Goal: Task Accomplishment & Management: Complete application form

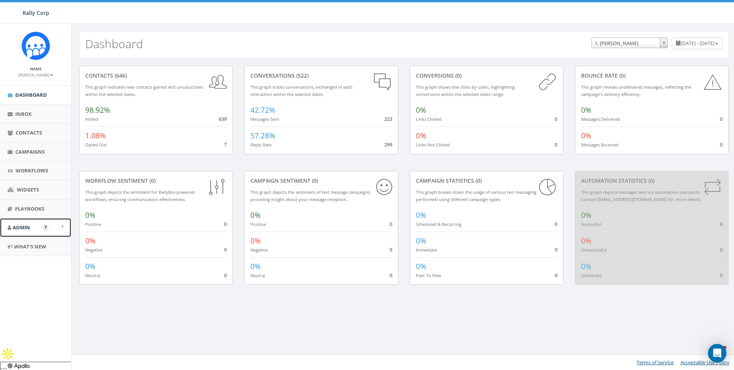
click at [29, 228] on span "Admin" at bounding box center [22, 227] width 18 height 7
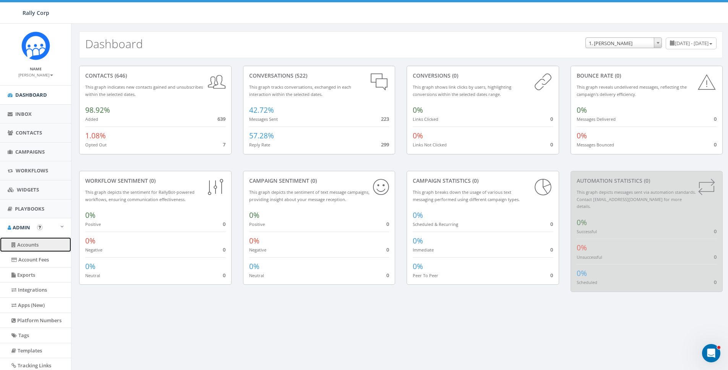
click at [31, 249] on link "Accounts" at bounding box center [35, 244] width 71 height 15
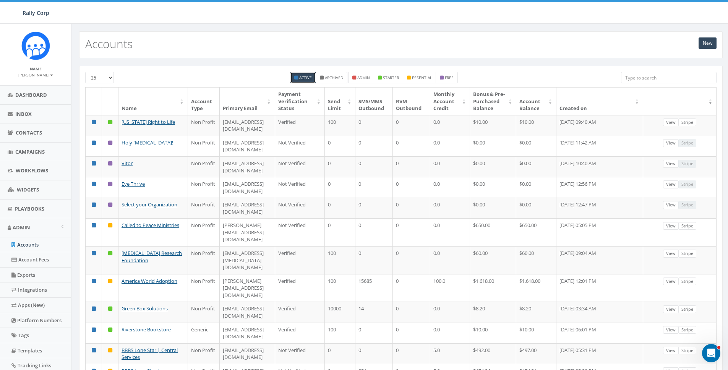
click at [220, 94] on th "Primary Email" at bounding box center [247, 102] width 55 height 28
click at [699, 41] on link "New" at bounding box center [708, 42] width 18 height 11
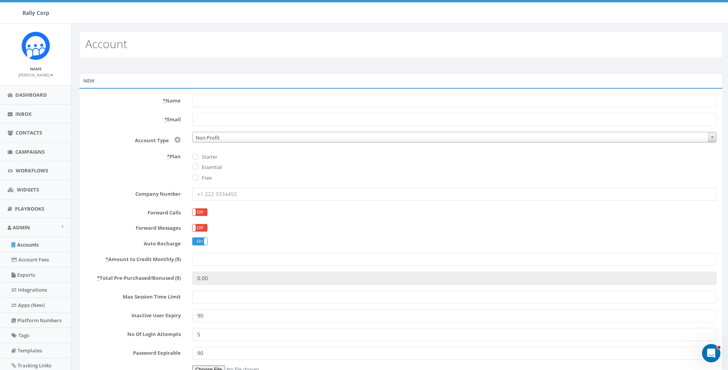
click at [265, 99] on input "* Name" at bounding box center [454, 100] width 525 height 13
type input "Lone Star | Account 1"
click at [130, 104] on div "* Name Lone Star | Account 1" at bounding box center [401, 100] width 643 height 13
click at [224, 118] on input "* Email" at bounding box center [454, 119] width 525 height 13
paste input "chawkins@bbbstx.org"
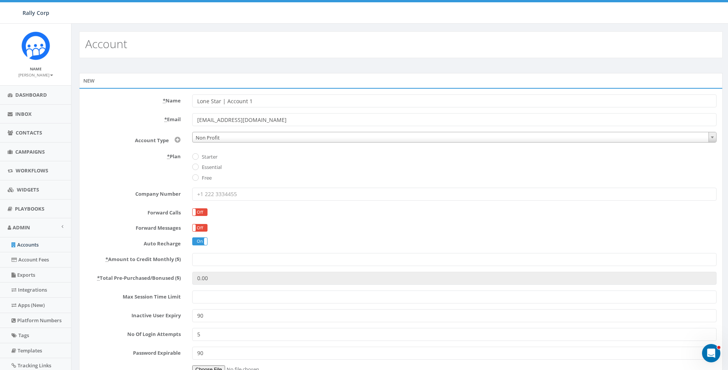
type input "chawkins@bbbstx.org"
drag, startPoint x: 161, startPoint y: 169, endPoint x: 213, endPoint y: 169, distance: 52.4
click at [164, 169] on div "* Plan Starter Essential Free" at bounding box center [401, 166] width 643 height 32
click at [213, 169] on label "Essential" at bounding box center [211, 168] width 22 height 8
click at [197, 169] on input "Essential" at bounding box center [194, 167] width 5 height 5
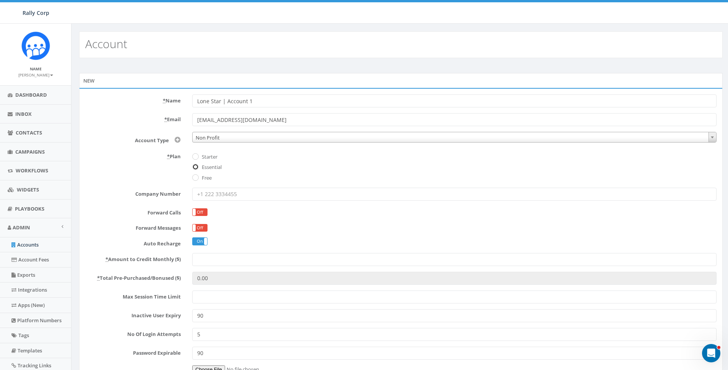
radio input "true"
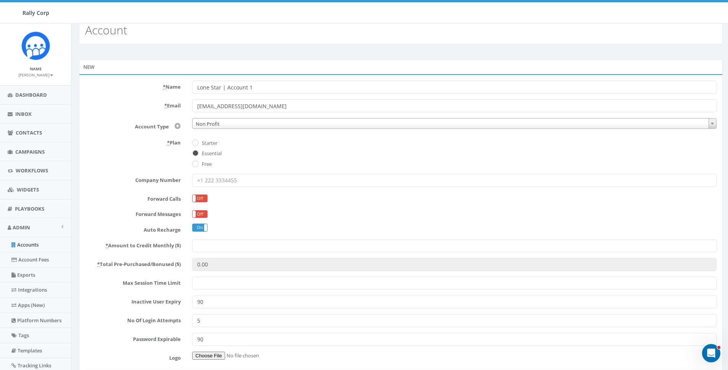
scroll to position [60, 0]
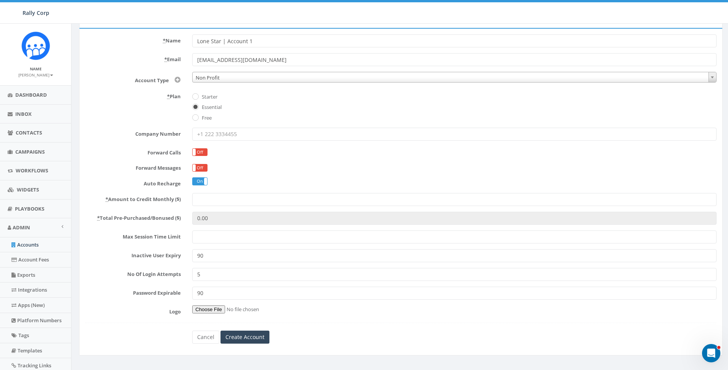
click at [209, 200] on input "* Amount to Credit Monthly ($)" at bounding box center [454, 199] width 525 height 13
click at [208, 312] on input "Logo" at bounding box center [237, 309] width 91 height 8
type input "C:\fakepath\Rally Corp Icon_1.png"
click at [242, 339] on input "Create Account" at bounding box center [245, 337] width 49 height 13
click at [233, 194] on input "* Amount to Credit Monthly ($)" at bounding box center [454, 199] width 525 height 13
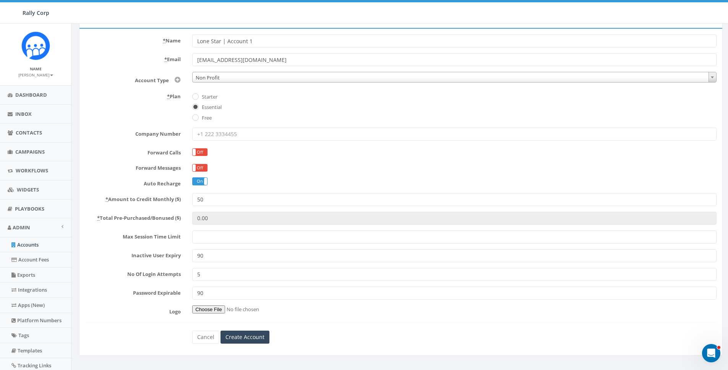
click at [229, 202] on input "50" at bounding box center [454, 199] width 525 height 13
type input "5"
click at [237, 334] on input "Create Account" at bounding box center [245, 337] width 49 height 13
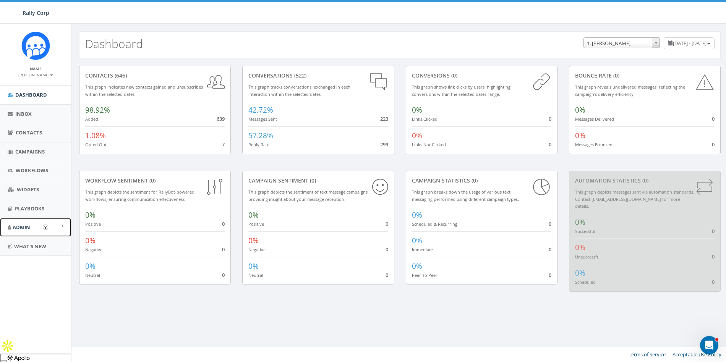
click at [28, 229] on span "Admin" at bounding box center [22, 227] width 18 height 7
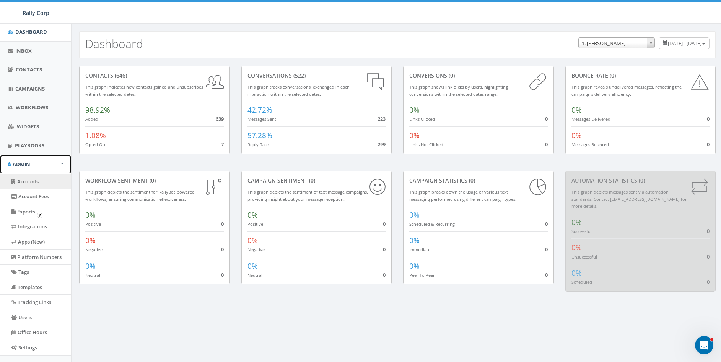
scroll to position [97, 0]
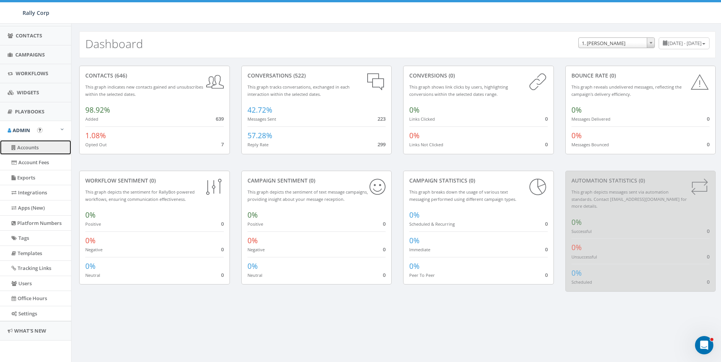
click at [28, 148] on link "Accounts" at bounding box center [35, 147] width 71 height 15
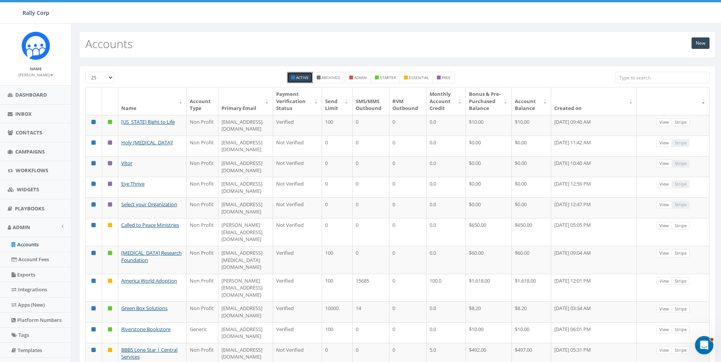
click at [648, 78] on input "search" at bounding box center [662, 77] width 94 height 11
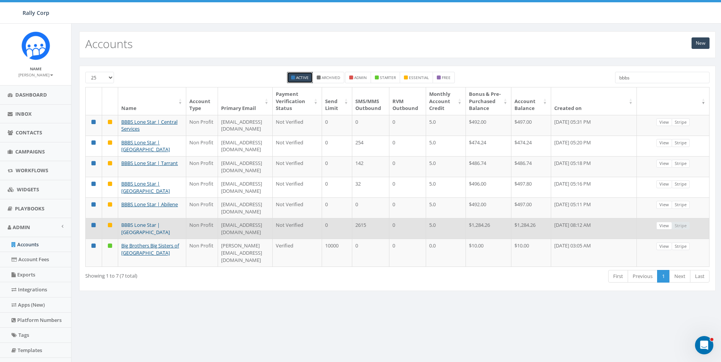
type input "bbbs"
click at [142, 222] on link "BBBS Lone Star | [GEOGRAPHIC_DATA]" at bounding box center [145, 229] width 49 height 14
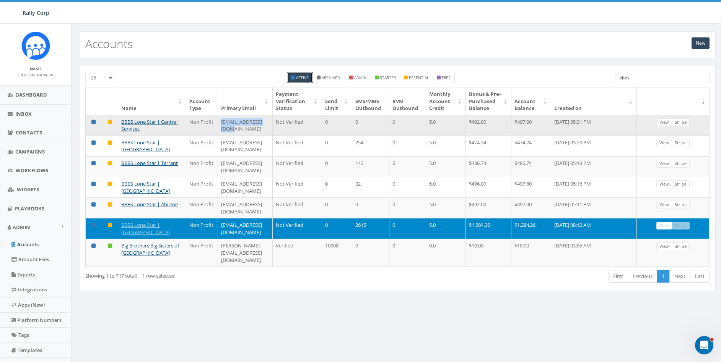
drag, startPoint x: 218, startPoint y: 130, endPoint x: 276, endPoint y: 131, distance: 57.3
click at [273, 131] on td "[EMAIL_ADDRESS][DOMAIN_NAME]" at bounding box center [245, 125] width 55 height 21
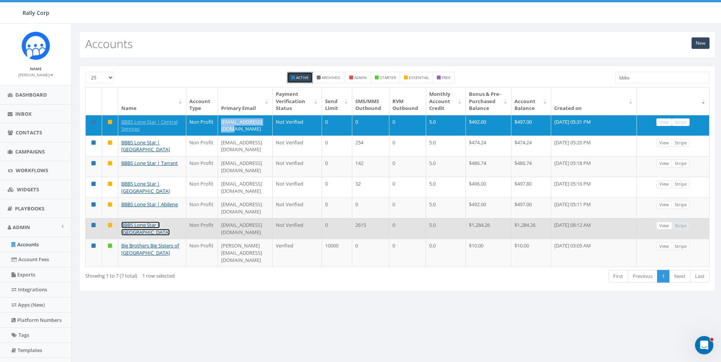
click at [162, 222] on link "BBBS Lone Star | [GEOGRAPHIC_DATA]" at bounding box center [145, 229] width 49 height 14
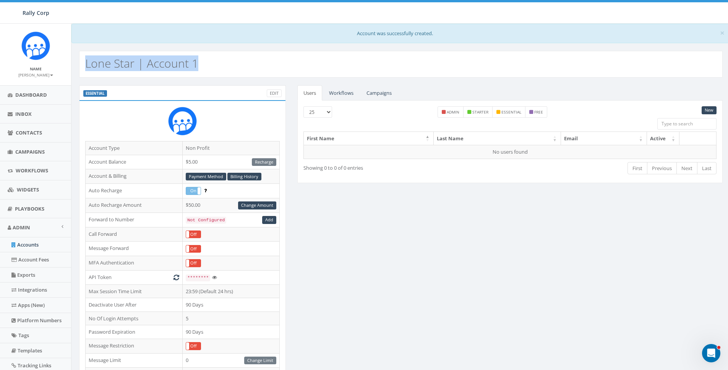
drag, startPoint x: 206, startPoint y: 58, endPoint x: 82, endPoint y: 61, distance: 123.9
click at [82, 61] on div "Lone Star | Account 1" at bounding box center [401, 64] width 644 height 27
click at [27, 246] on link "Accounts" at bounding box center [35, 244] width 71 height 15
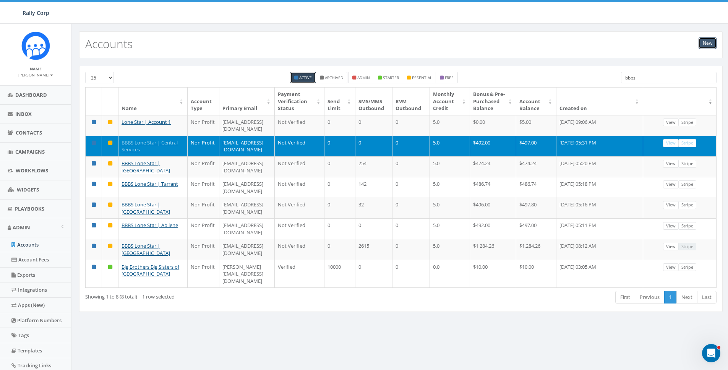
click at [709, 41] on link "New" at bounding box center [708, 42] width 18 height 11
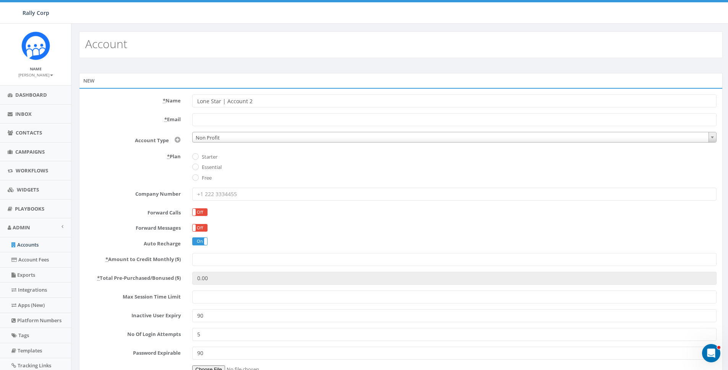
type input "Lone Star | Account 2"
paste input "[EMAIL_ADDRESS][DOMAIN_NAME]"
type input "[EMAIL_ADDRESS][DOMAIN_NAME]"
click at [214, 168] on label "Essential" at bounding box center [211, 168] width 22 height 8
click at [197, 168] on input "Essential" at bounding box center [194, 167] width 5 height 5
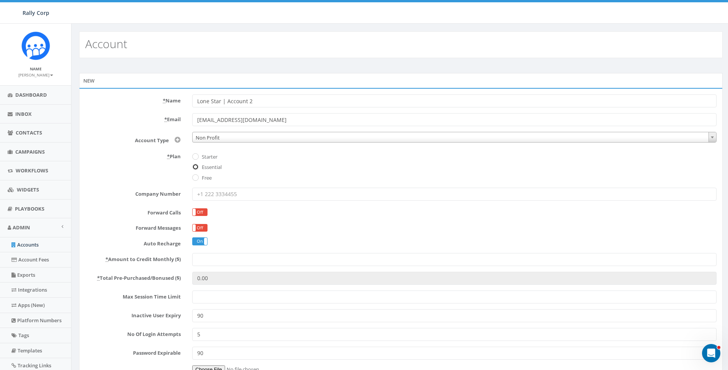
radio input "true"
click at [227, 263] on input "* Amount to Credit Monthly ($)" at bounding box center [454, 259] width 525 height 13
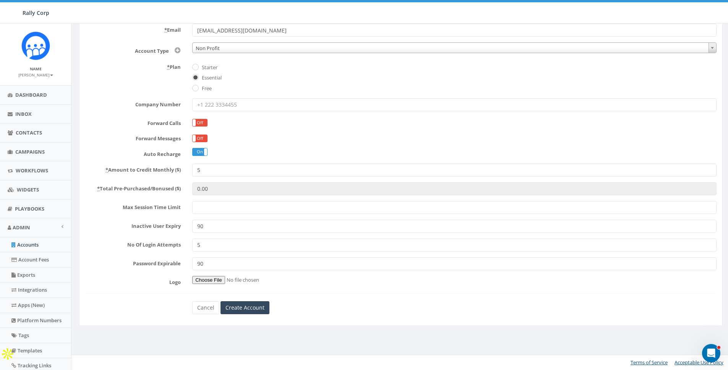
type input "5"
click at [207, 280] on input "Logo" at bounding box center [237, 280] width 91 height 8
type input "C:\fakepath\Rally Corp Icon_1.png"
click at [244, 308] on input "Create Account" at bounding box center [245, 307] width 49 height 13
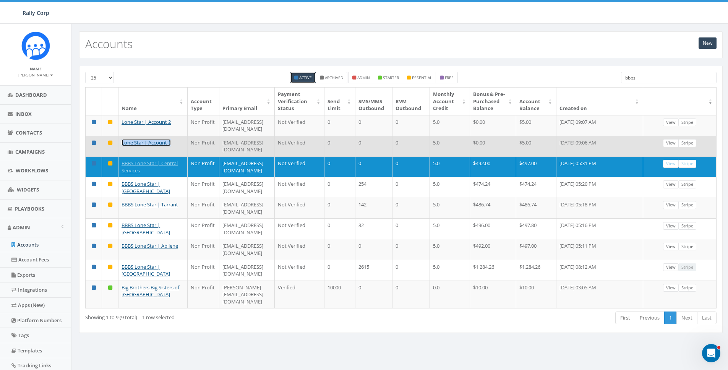
click at [142, 139] on link "Lone Star | Account 1" at bounding box center [146, 142] width 49 height 7
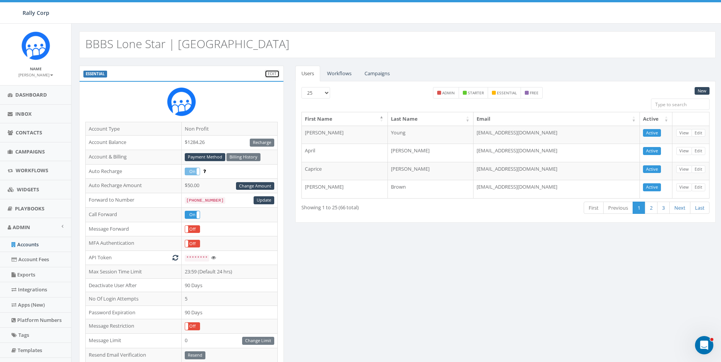
click at [272, 71] on link "Edit" at bounding box center [272, 74] width 15 height 8
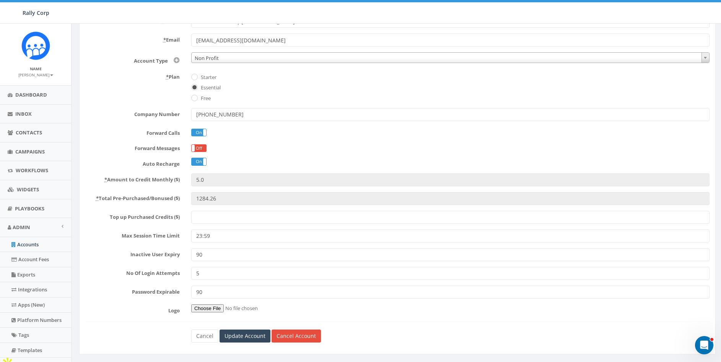
scroll to position [40, 0]
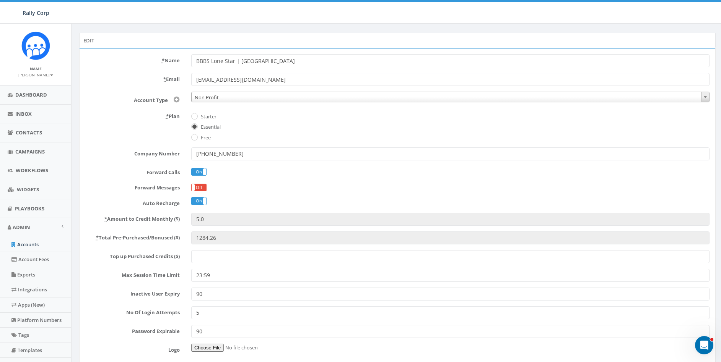
click at [256, 154] on input "+12146494778" at bounding box center [450, 154] width 518 height 13
click at [367, 179] on form "* Name BBBS Lone Star | Dallas * Email chawkins@bbbstx.org Account Type Non Pro…" at bounding box center [397, 218] width 624 height 328
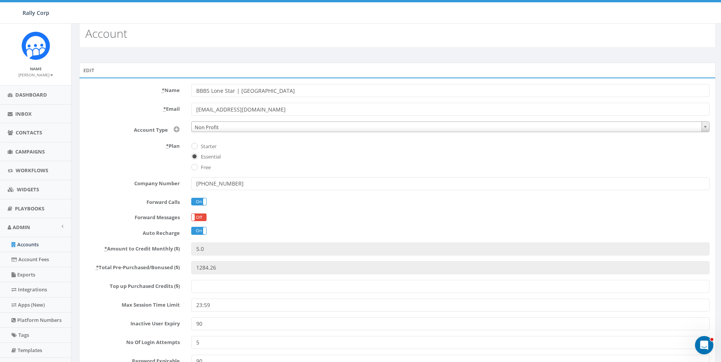
scroll to position [0, 0]
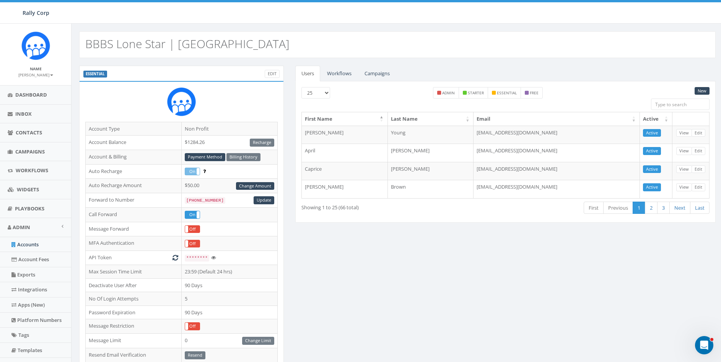
scroll to position [180, 0]
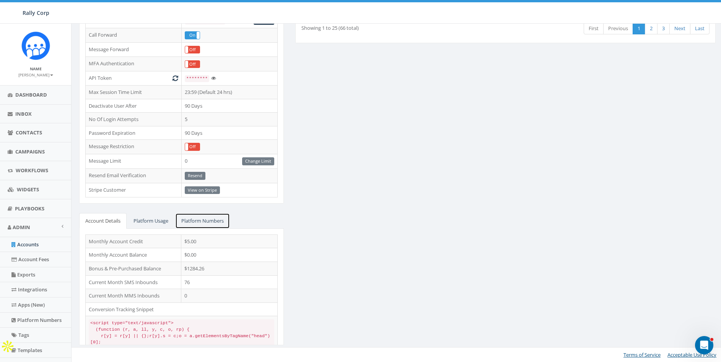
click at [203, 222] on link "Platform Numbers" at bounding box center [202, 221] width 55 height 16
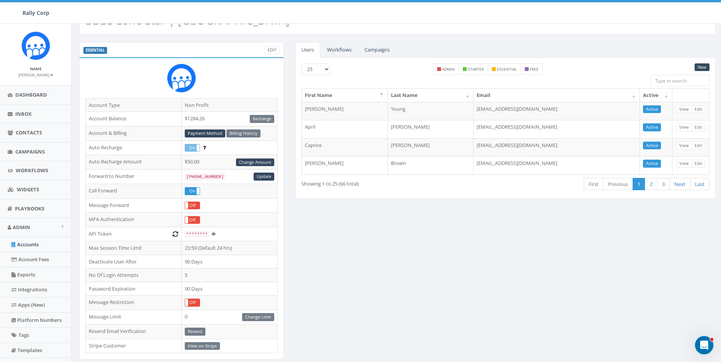
scroll to position [0, 0]
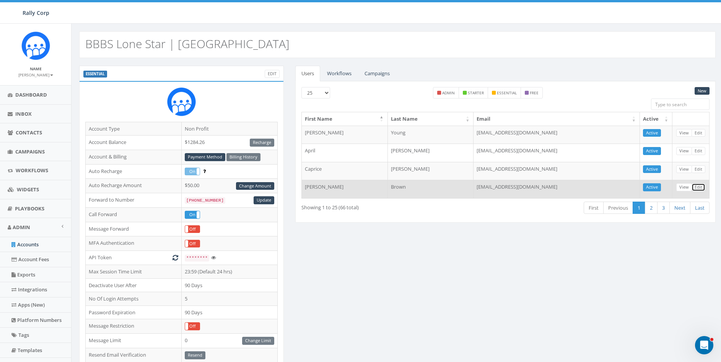
click at [699, 188] on link "Edit" at bounding box center [698, 188] width 14 height 8
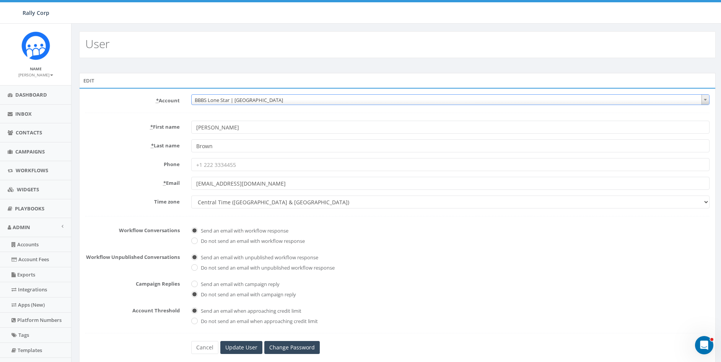
click at [245, 102] on span "BBBS Lone Star | [GEOGRAPHIC_DATA]" at bounding box center [450, 100] width 517 height 11
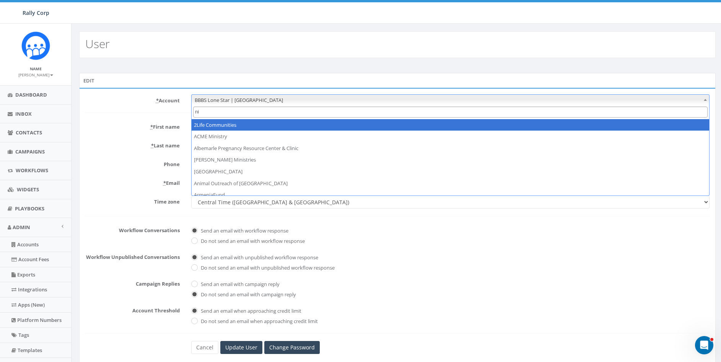
type input "n"
type input "account 1"
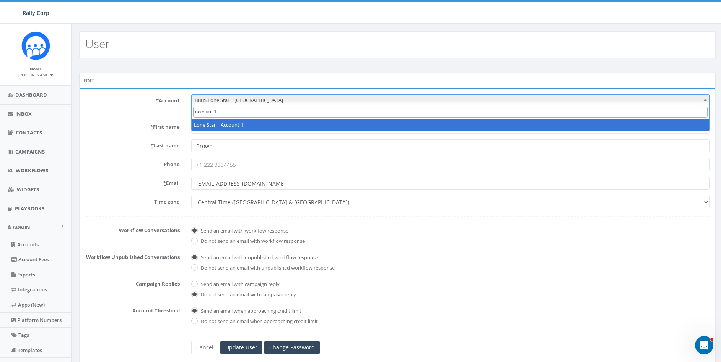
select select "1389"
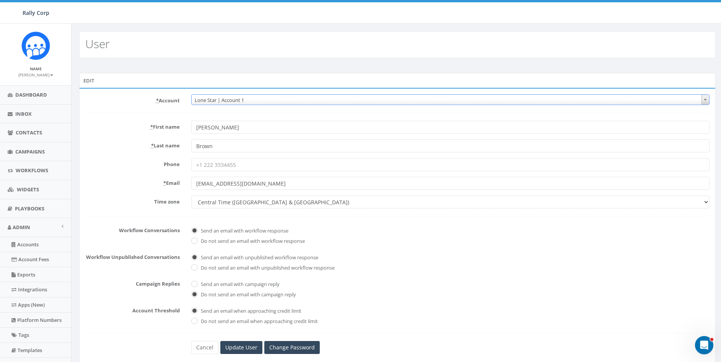
scroll to position [97, 0]
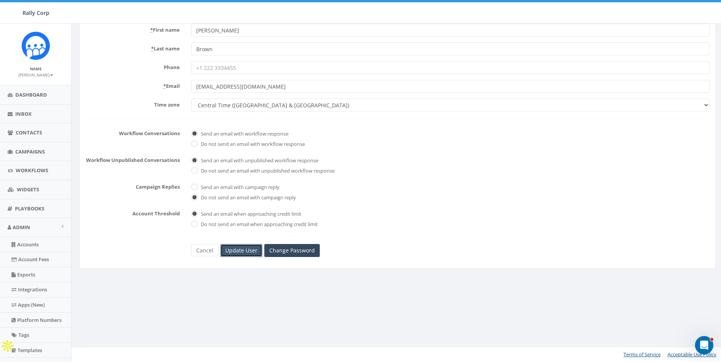
click at [238, 251] on input "Update User" at bounding box center [241, 250] width 42 height 13
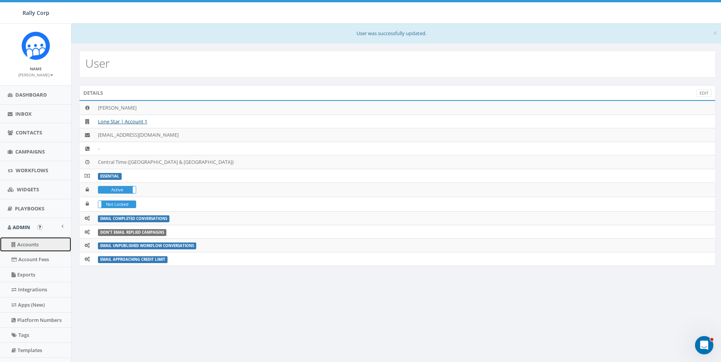
click at [23, 245] on link "Accounts" at bounding box center [35, 244] width 71 height 15
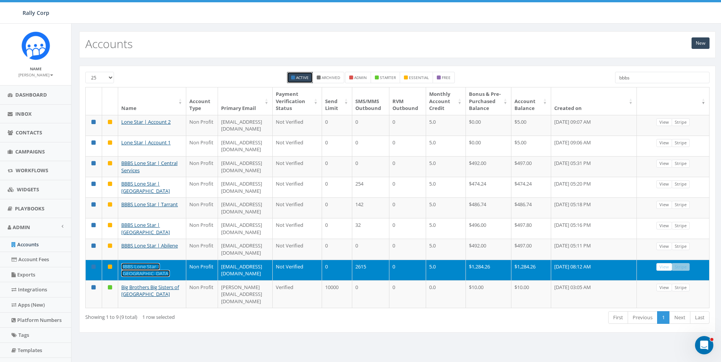
click at [158, 263] on link "BBBS Lone Star | [GEOGRAPHIC_DATA]" at bounding box center [145, 270] width 49 height 14
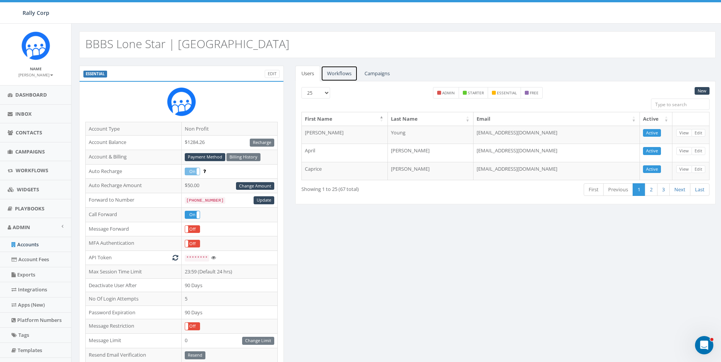
click at [345, 77] on link "Workflows" at bounding box center [339, 74] width 37 height 16
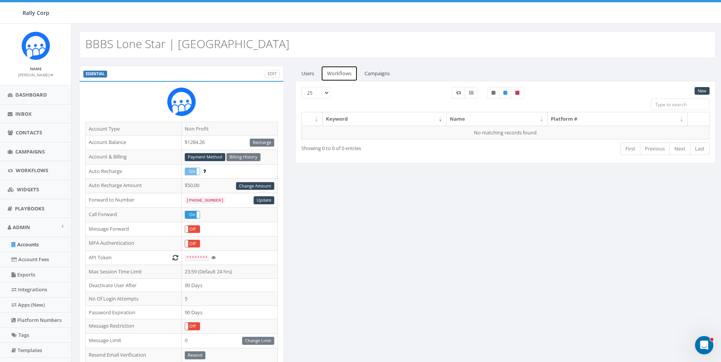
click at [321, 75] on link "Workflows" at bounding box center [339, 74] width 37 height 16
click at [311, 75] on link "Users" at bounding box center [307, 74] width 25 height 16
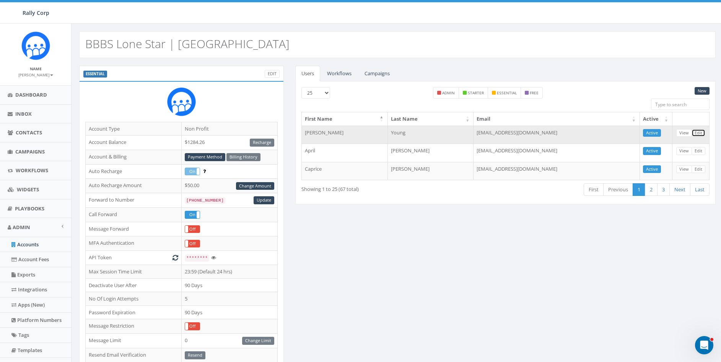
click at [700, 131] on link "Edit" at bounding box center [698, 133] width 14 height 8
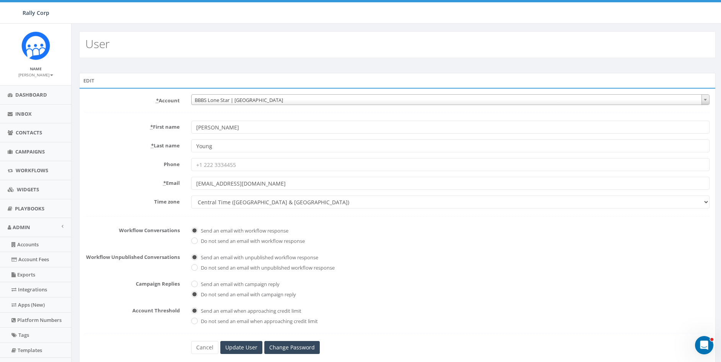
click at [221, 102] on span "BBBS Lone Star | Dallas" at bounding box center [450, 100] width 517 height 11
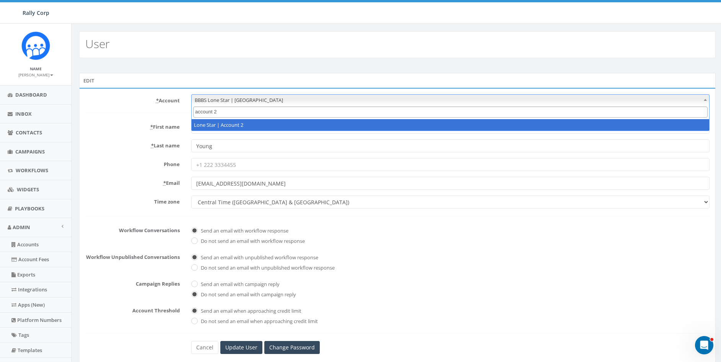
type input "account 2"
select select "1390"
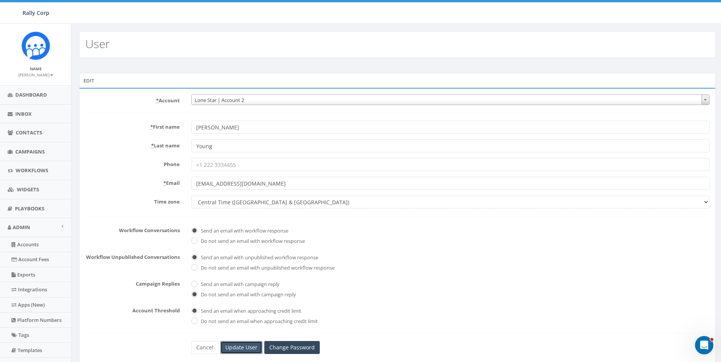
click at [243, 350] on input "Update User" at bounding box center [241, 347] width 42 height 13
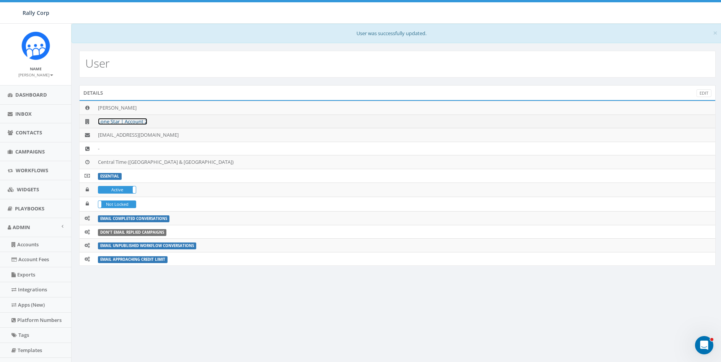
click at [132, 121] on link "Lone Star | Account 2" at bounding box center [122, 121] width 49 height 7
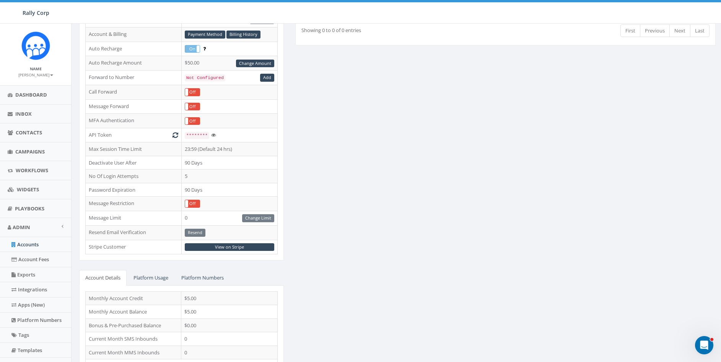
scroll to position [179, 0]
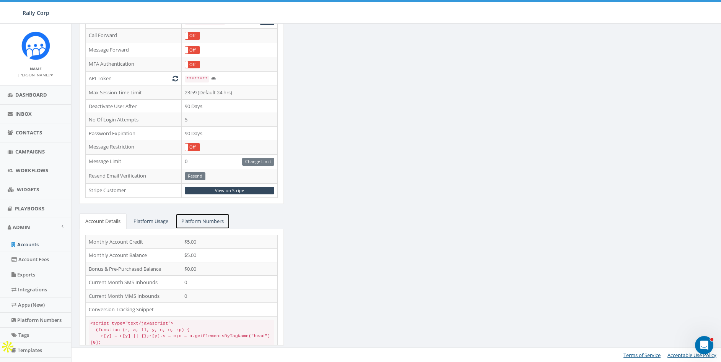
click at [210, 219] on link "Platform Numbers" at bounding box center [202, 222] width 55 height 16
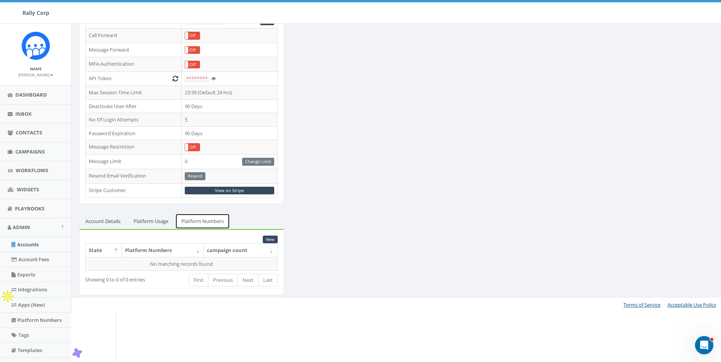
scroll to position [129, 0]
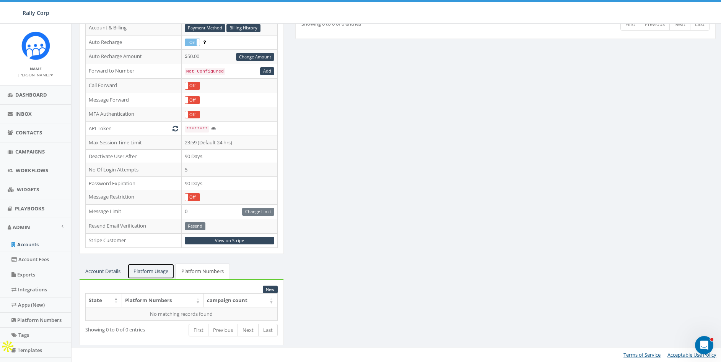
click at [157, 265] on link "Platform Usage" at bounding box center [150, 272] width 47 height 16
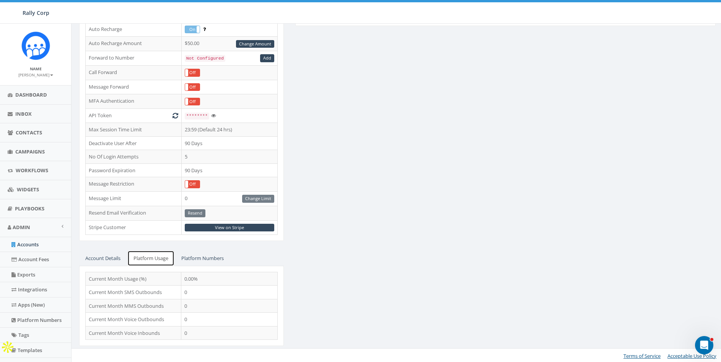
scroll to position [143, 0]
click at [103, 263] on link "Account Details" at bounding box center [102, 258] width 47 height 16
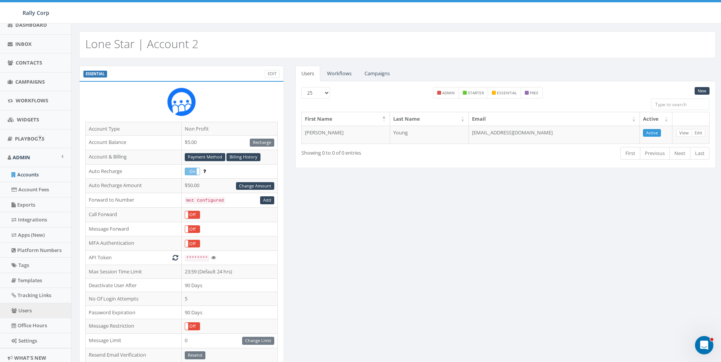
scroll to position [89, 0]
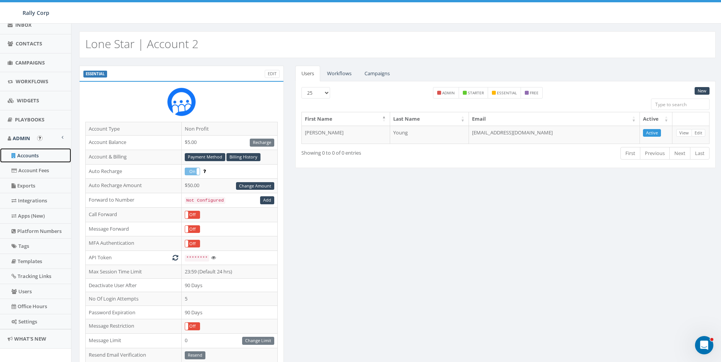
click at [26, 153] on link "Accounts" at bounding box center [35, 155] width 71 height 15
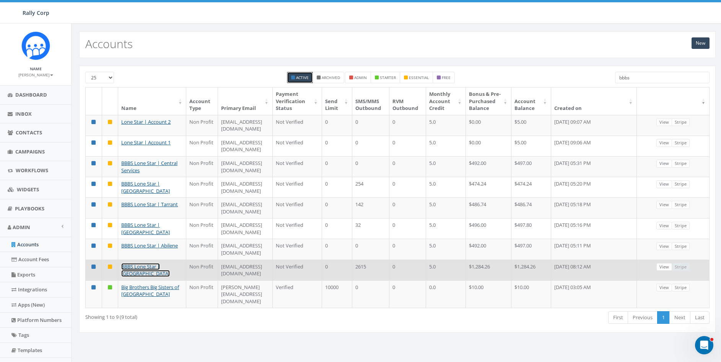
click at [146, 263] on link "BBBS Lone Star | Dallas" at bounding box center [145, 270] width 49 height 14
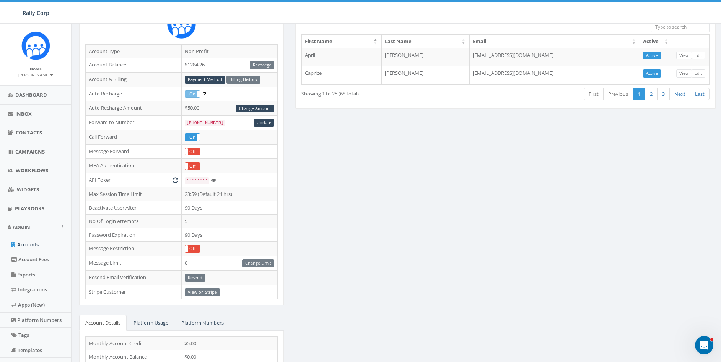
scroll to position [180, 0]
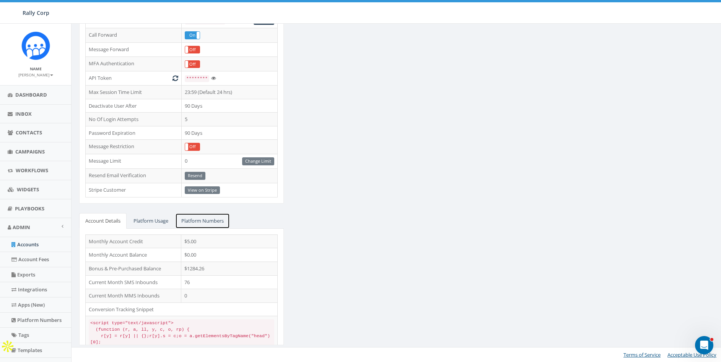
click at [213, 222] on link "Platform Numbers" at bounding box center [202, 221] width 55 height 16
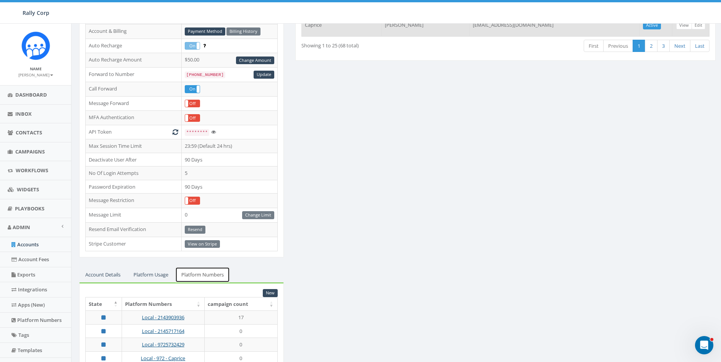
scroll to position [184, 0]
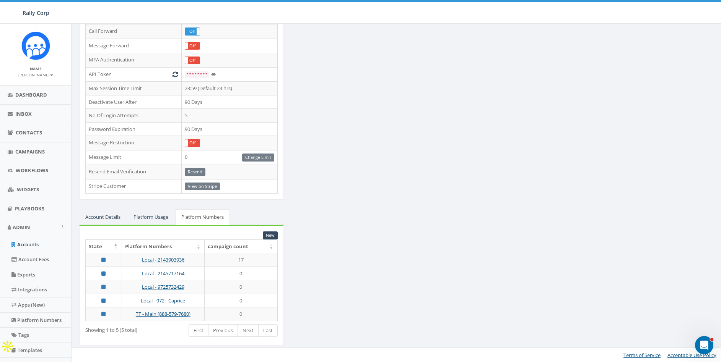
click at [375, 215] on div "ESSENTIAL Edit Account Type Non Profit Account Balance $1284.26 Recharge Accoun…" at bounding box center [397, 118] width 648 height 473
click at [396, 181] on div "ESSENTIAL Edit Account Type Non Profit Account Balance $1284.26 Recharge Accoun…" at bounding box center [397, 118] width 648 height 473
drag, startPoint x: 255, startPoint y: 317, endPoint x: 118, endPoint y: 259, distance: 149.0
click at [118, 259] on tbody "Local - 2143903936 17 Local - 2145717164 0 Local - 9725732429 0 Local - 972 - C…" at bounding box center [182, 287] width 192 height 68
copy tbody "Local - 2143903936 17 Local - 2145717164 0 Local - 9725732429 0 Local - 972 - C…"
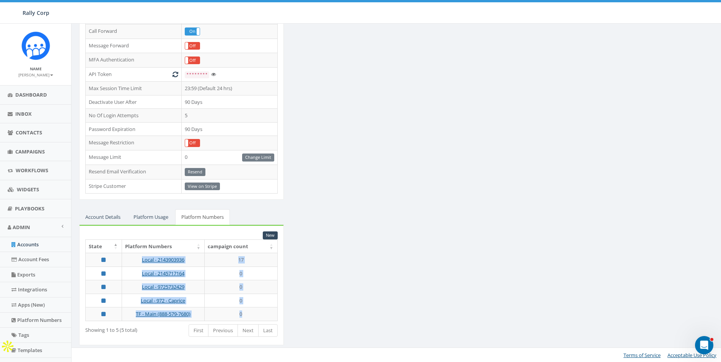
click at [412, 246] on div "ESSENTIAL Edit Account Type Non Profit Account Balance $1284.26 Recharge Accoun…" at bounding box center [397, 118] width 648 height 473
drag, startPoint x: 253, startPoint y: 316, endPoint x: 133, endPoint y: 270, distance: 128.4
click at [133, 270] on tbody "Local - 2143903936 17 Local - 2145717164 0 Local - 9725732429 0 Local - 972 - C…" at bounding box center [182, 287] width 192 height 68
copy tbody "Local - 2145717164 0 Local - 9725732429 0 Local - 972 - Caprice 0 TF - Main (88…"
click at [341, 291] on div "ESSENTIAL Edit Account Type Non Profit Account Balance $1284.26 Recharge Accoun…" at bounding box center [397, 118] width 648 height 473
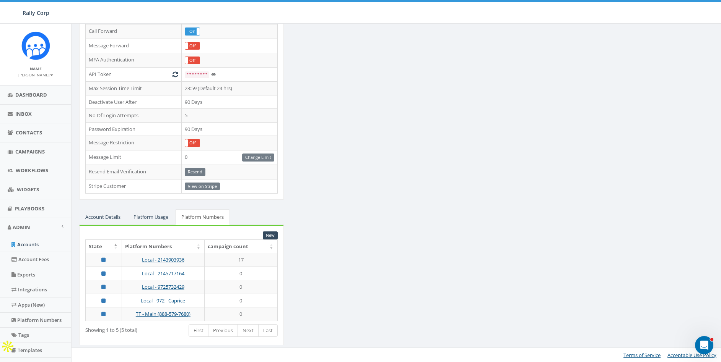
click at [420, 216] on div "ESSENTIAL Edit Account Type Non Profit Account Balance $1284.26 Recharge Accoun…" at bounding box center [397, 118] width 648 height 473
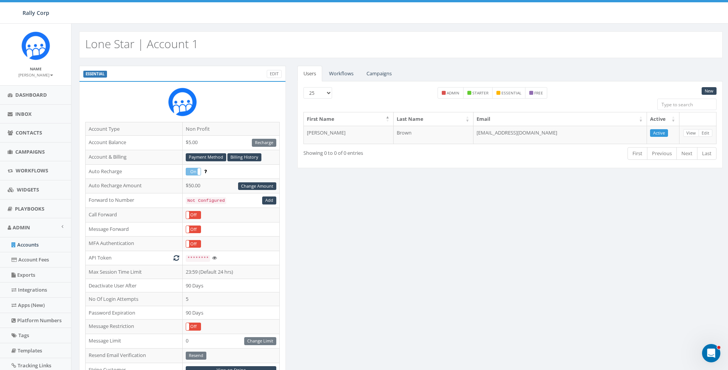
click at [471, 227] on div "ESSENTIAL Edit Account Type Non Profit Account Balance $5.00 Recharge Account &…" at bounding box center [400, 300] width 655 height 469
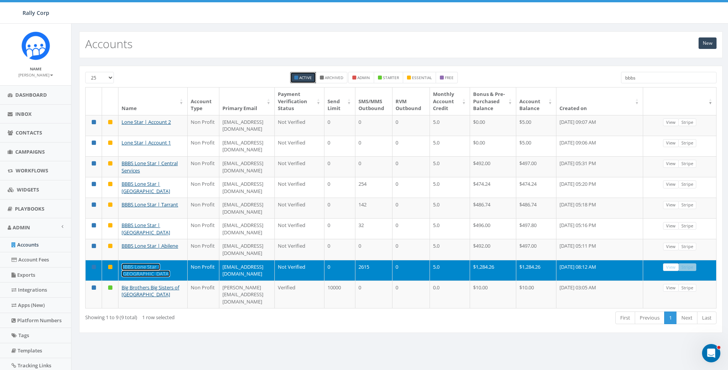
click at [158, 263] on link "BBBS Lone Star | [GEOGRAPHIC_DATA]" at bounding box center [146, 270] width 49 height 14
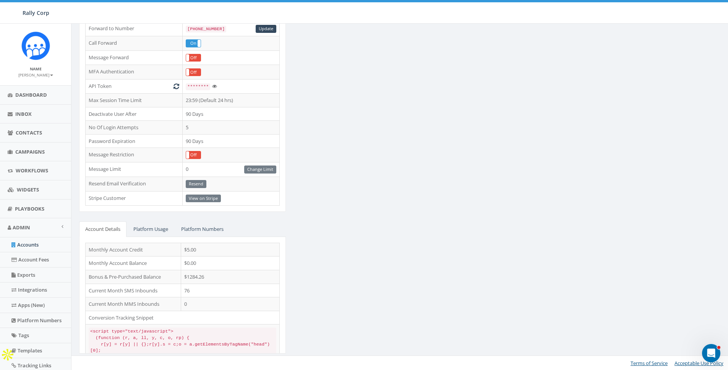
scroll to position [172, 0]
click at [193, 229] on link "Platform Numbers" at bounding box center [202, 229] width 55 height 16
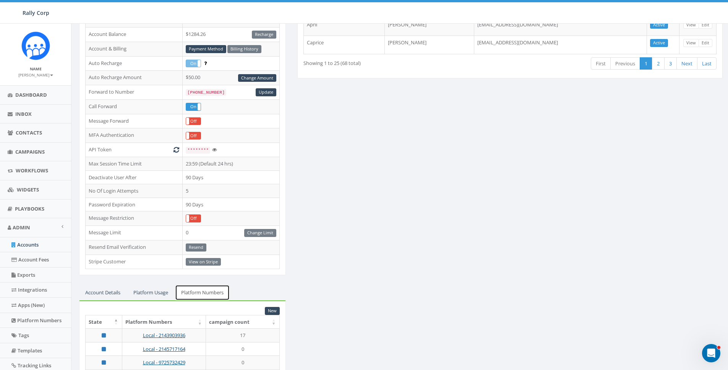
scroll to position [0, 0]
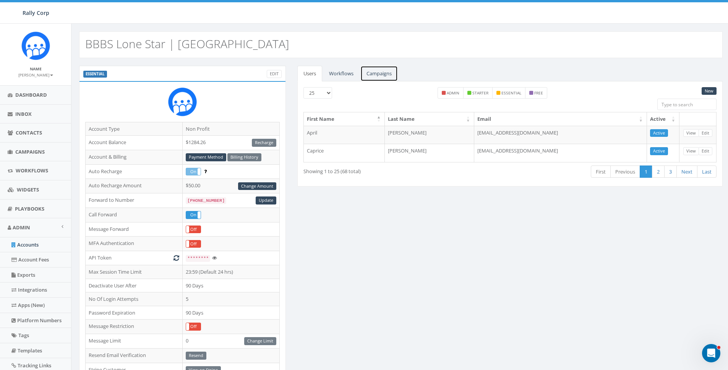
click at [383, 72] on link "Campaigns" at bounding box center [379, 74] width 37 height 16
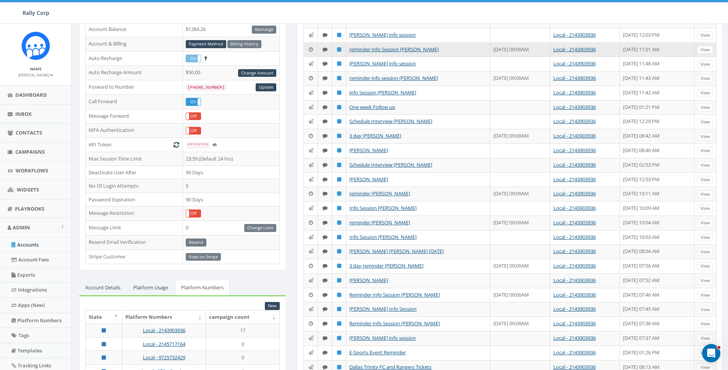
scroll to position [176, 0]
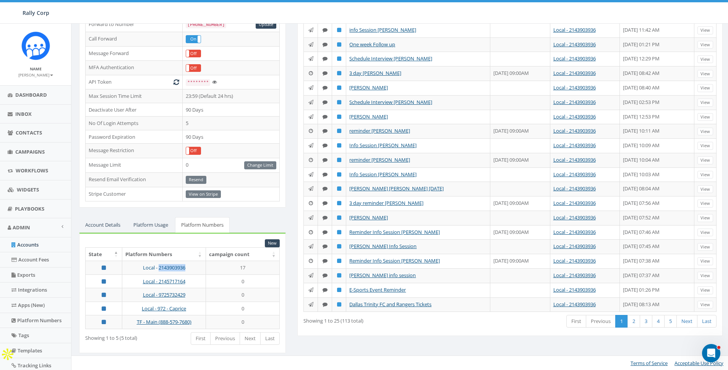
drag, startPoint x: 194, startPoint y: 265, endPoint x: 158, endPoint y: 267, distance: 36.4
click at [158, 267] on td "Local - 2143903936" at bounding box center [164, 268] width 84 height 14
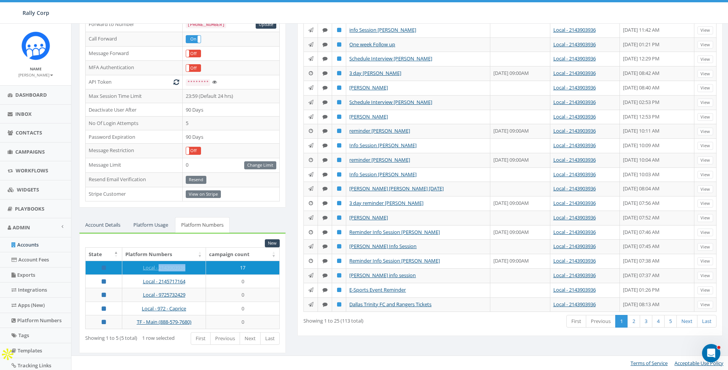
copy link "2143903936"
drag, startPoint x: 201, startPoint y: 320, endPoint x: 154, endPoint y: 318, distance: 47.8
click at [154, 318] on td "TF - Main (888-579-7680)" at bounding box center [164, 322] width 84 height 14
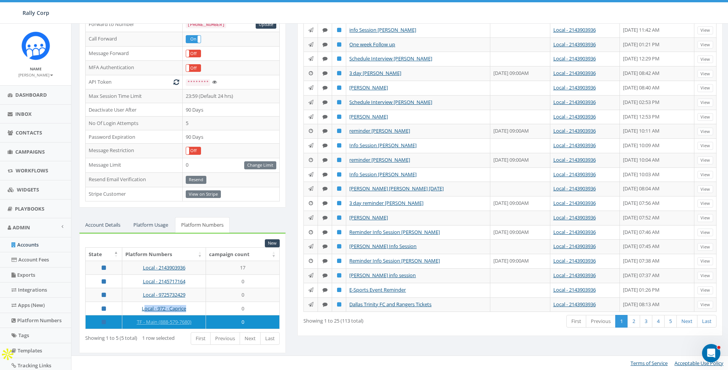
drag, startPoint x: 196, startPoint y: 307, endPoint x: 206, endPoint y: 302, distance: 11.3
click at [161, 307] on td "Local - 972 - Caprice" at bounding box center [164, 309] width 84 height 14
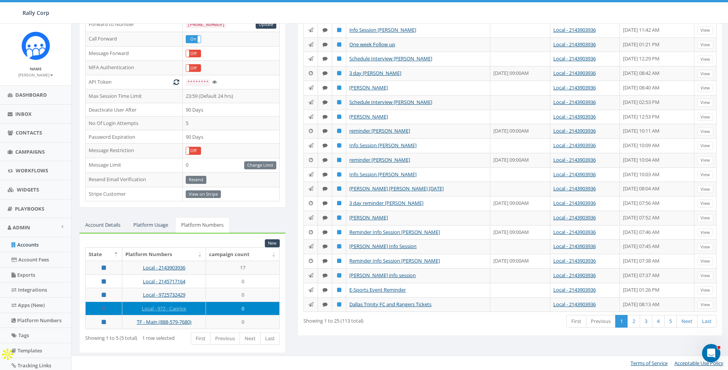
click at [206, 302] on td "Local - 972 - Caprice" at bounding box center [164, 309] width 84 height 14
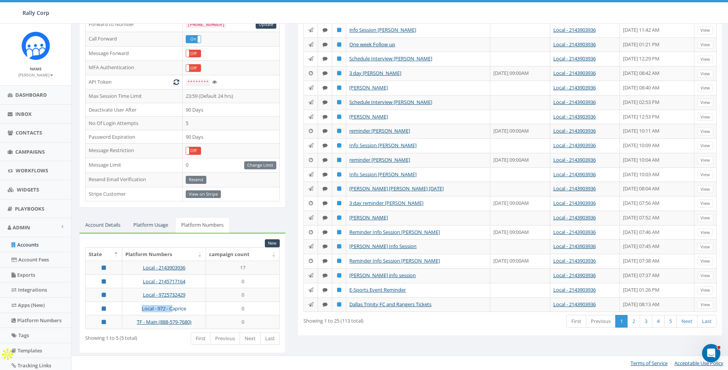
click at [174, 306] on td "Local - 972 - Caprice" at bounding box center [164, 309] width 84 height 14
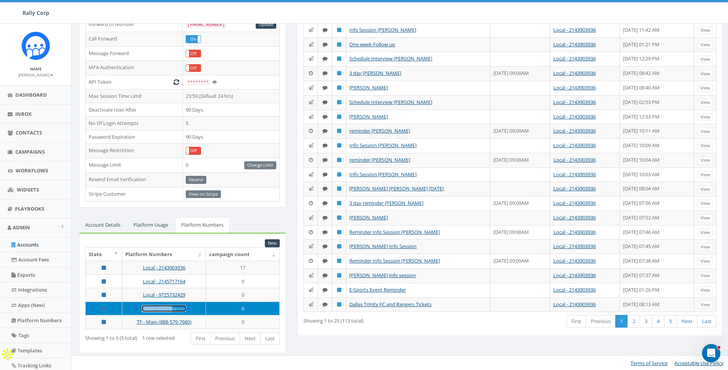
click at [174, 306] on link "Local - 972 - Caprice" at bounding box center [164, 308] width 44 height 7
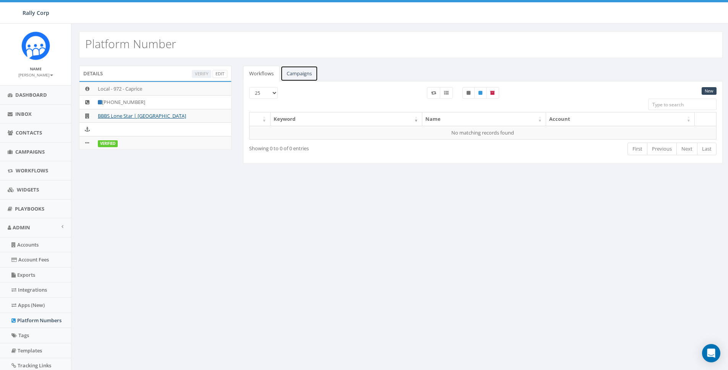
click at [296, 72] on link "Campaigns" at bounding box center [299, 74] width 37 height 16
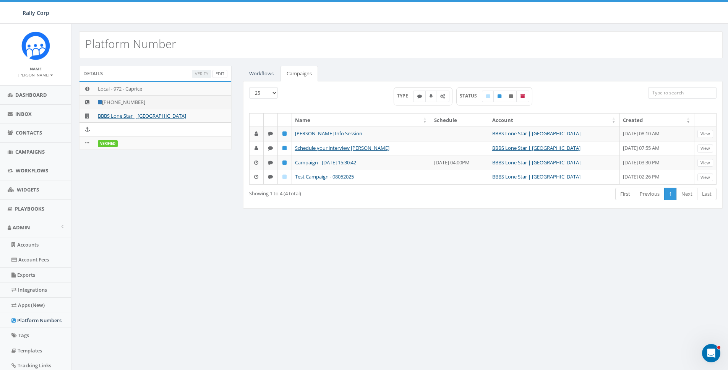
click at [135, 103] on td "[PHONE_NUMBER]" at bounding box center [163, 103] width 136 height 14
click at [135, 103] on td "+1 972-846-0745" at bounding box center [163, 103] width 136 height 14
copy td "+1 972-846-0745"
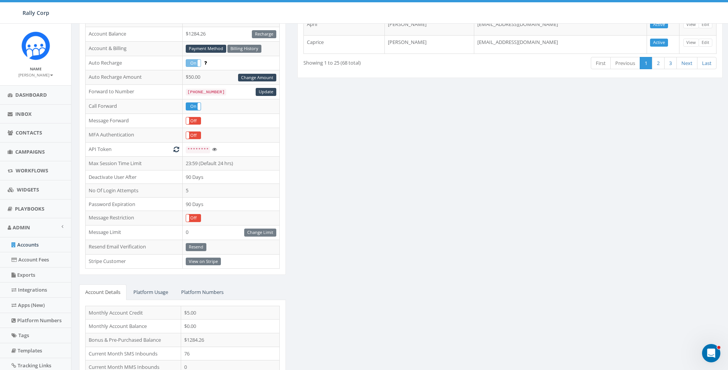
scroll to position [172, 0]
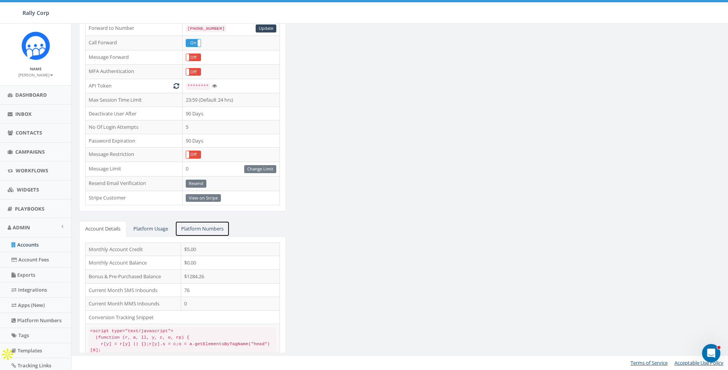
click at [207, 223] on link "Platform Numbers" at bounding box center [202, 229] width 55 height 16
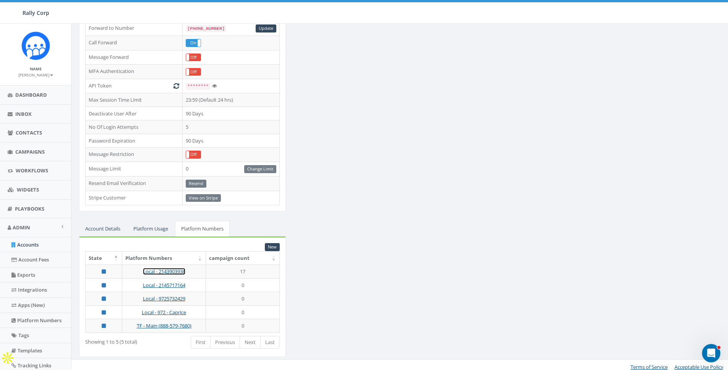
click at [164, 268] on link "Local - 2143903936" at bounding box center [164, 271] width 42 height 7
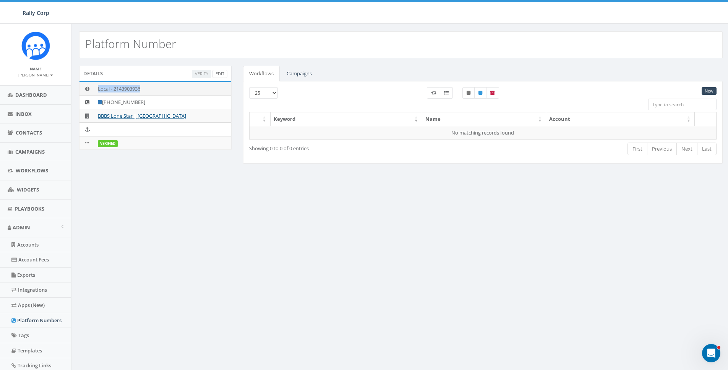
drag, startPoint x: 96, startPoint y: 88, endPoint x: 165, endPoint y: 90, distance: 69.6
click at [165, 90] on td "Local - 2143903936" at bounding box center [163, 89] width 136 height 14
click at [296, 76] on link "Campaigns" at bounding box center [299, 74] width 37 height 16
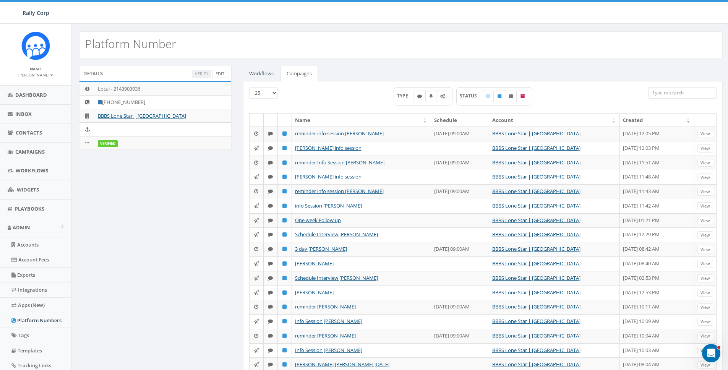
click at [357, 52] on div "Platform Number" at bounding box center [401, 44] width 644 height 27
click at [274, 92] on select "25 50 100" at bounding box center [263, 92] width 29 height 11
select select "100"
click at [249, 87] on select "25 50 100" at bounding box center [263, 92] width 29 height 11
click at [365, 52] on div "Platform Number" at bounding box center [401, 44] width 644 height 27
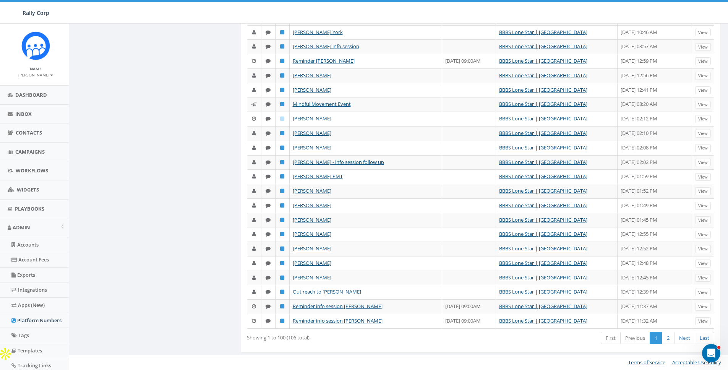
scroll to position [0, 2]
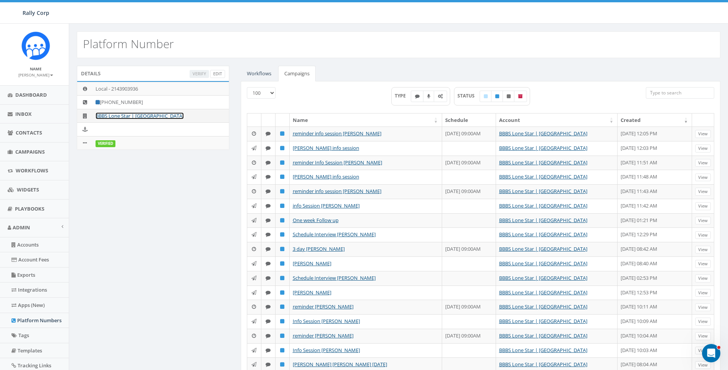
click at [120, 115] on link "BBBS Lone Star | [GEOGRAPHIC_DATA]" at bounding box center [140, 115] width 88 height 7
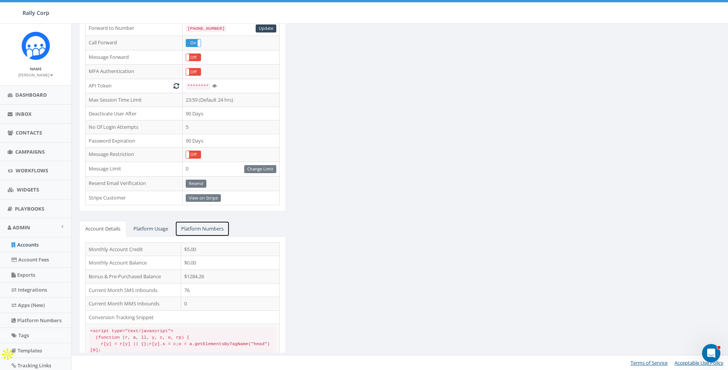
click at [193, 225] on link "Platform Numbers" at bounding box center [202, 229] width 55 height 16
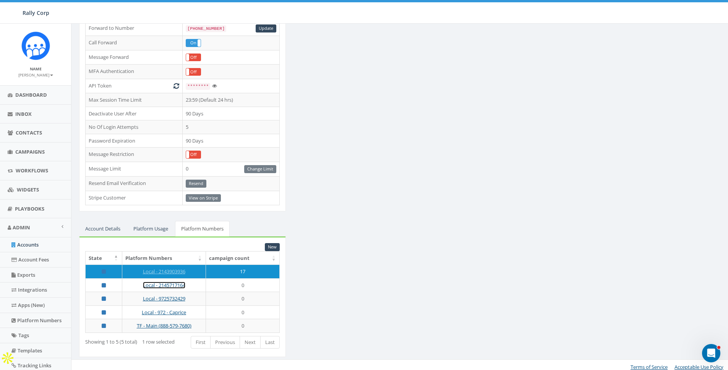
click at [156, 283] on link "Local - 2145717164" at bounding box center [164, 285] width 42 height 7
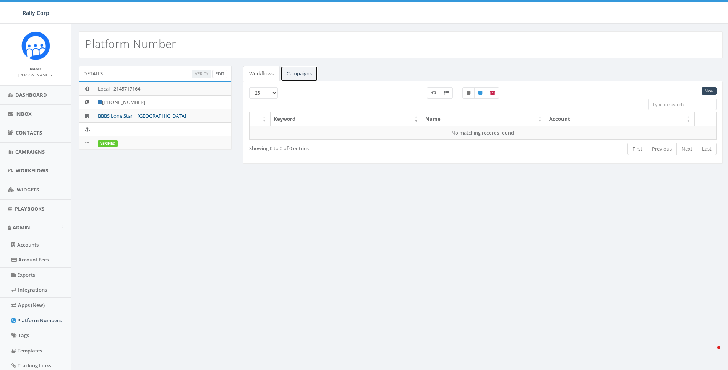
click at [289, 73] on link "Campaigns" at bounding box center [299, 74] width 37 height 16
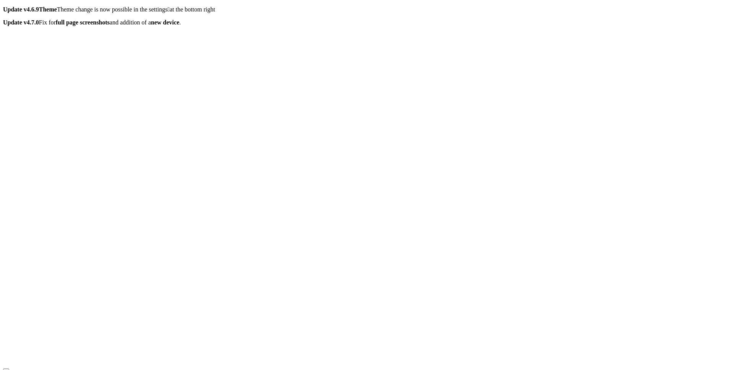
click at [6, 370] on icon "button" at bounding box center [6, 377] width 0 height 0
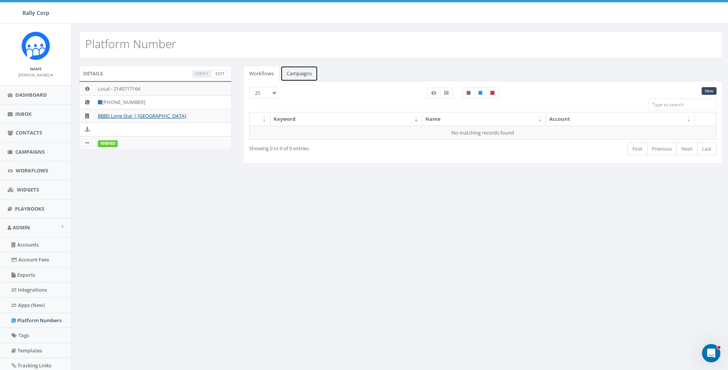
click at [295, 69] on link "Campaigns" at bounding box center [299, 74] width 37 height 16
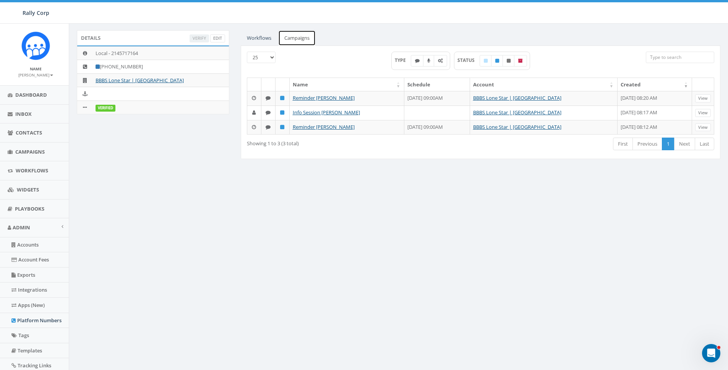
scroll to position [0, 2]
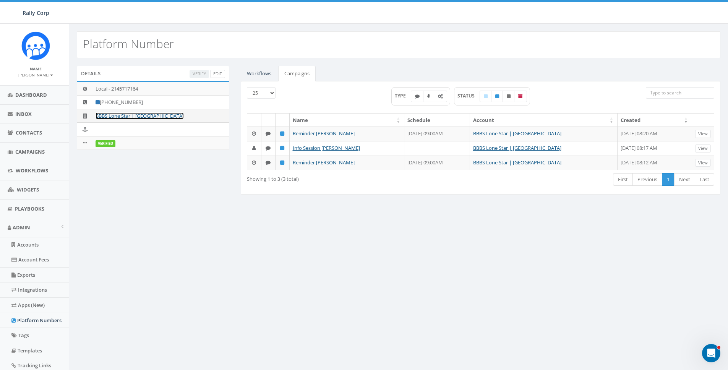
click at [116, 114] on link "BBBS Lone Star | [GEOGRAPHIC_DATA]" at bounding box center [140, 115] width 88 height 7
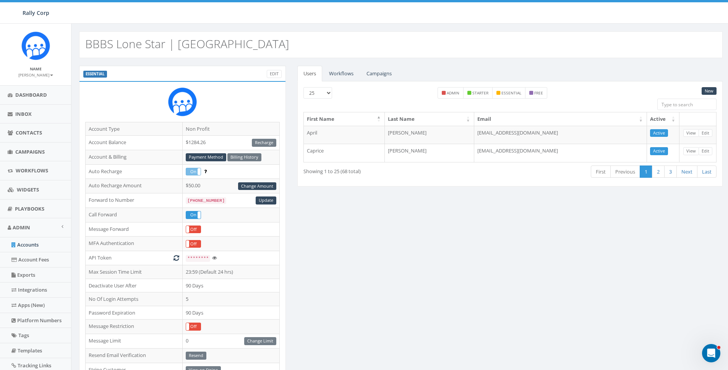
scroll to position [172, 0]
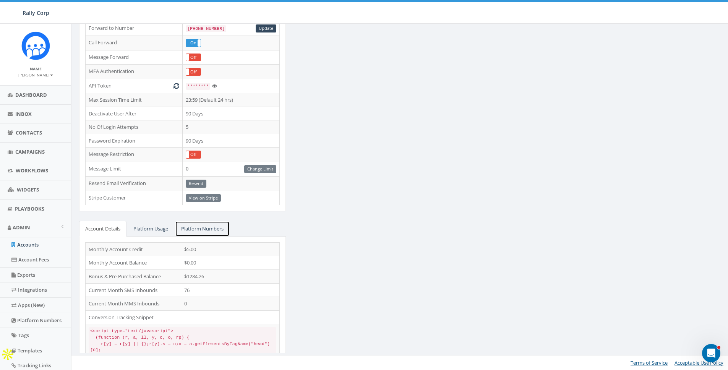
click at [200, 227] on link "Platform Numbers" at bounding box center [202, 229] width 55 height 16
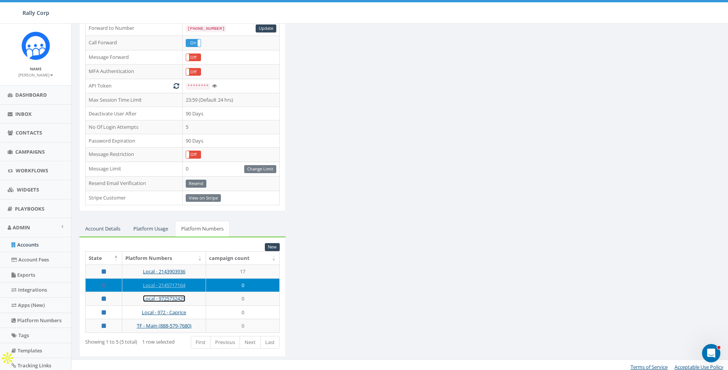
click at [165, 298] on link "Local - 9725732429" at bounding box center [164, 298] width 42 height 7
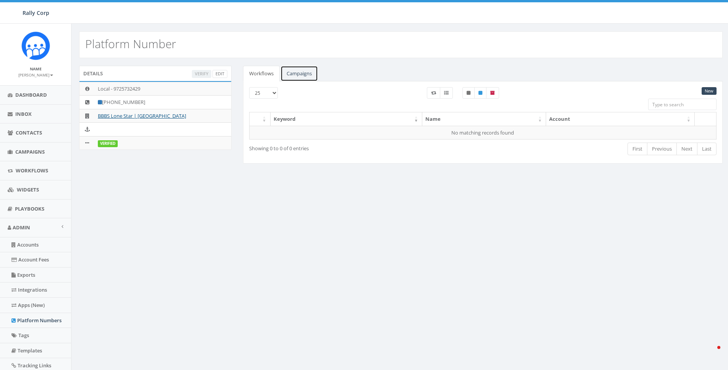
click at [304, 71] on link "Campaigns" at bounding box center [299, 74] width 37 height 16
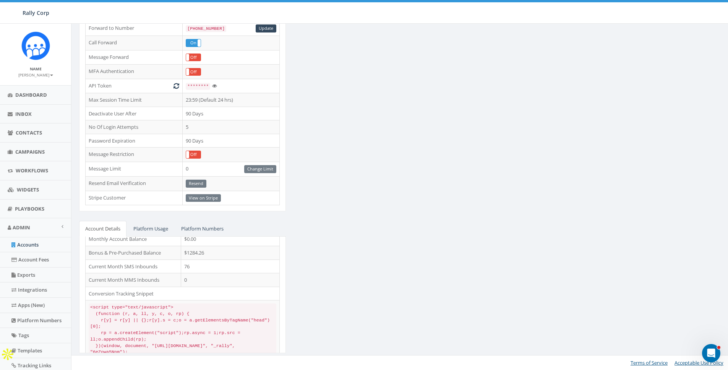
scroll to position [43, 0]
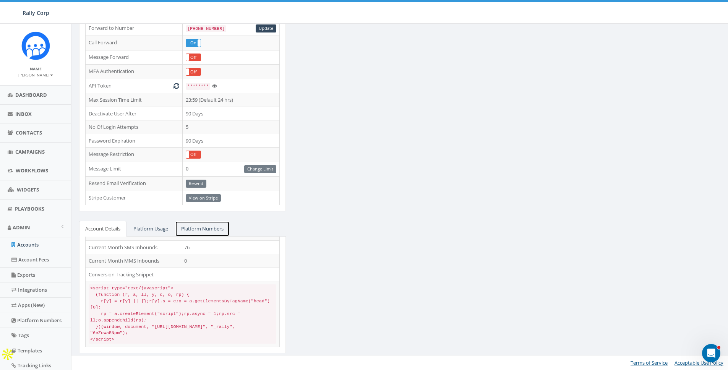
click at [205, 221] on link "Platform Numbers" at bounding box center [202, 229] width 55 height 16
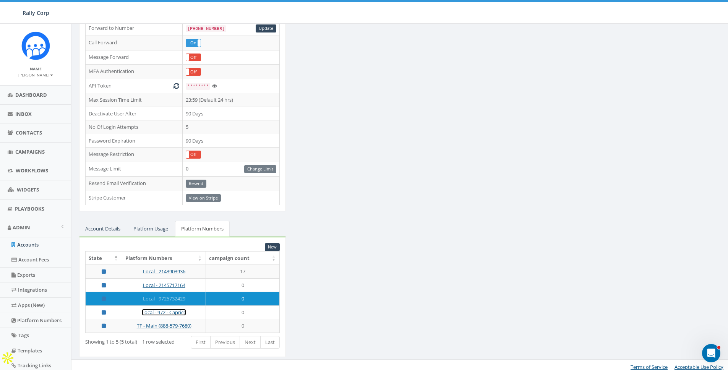
click at [155, 313] on link "Local - 972 - Caprice" at bounding box center [164, 312] width 44 height 7
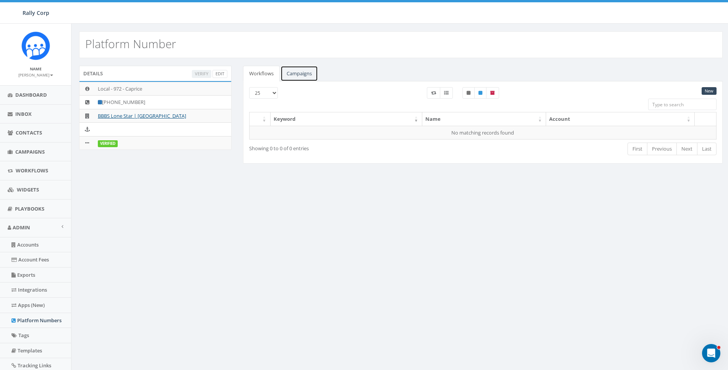
click at [292, 71] on link "Campaigns" at bounding box center [299, 74] width 37 height 16
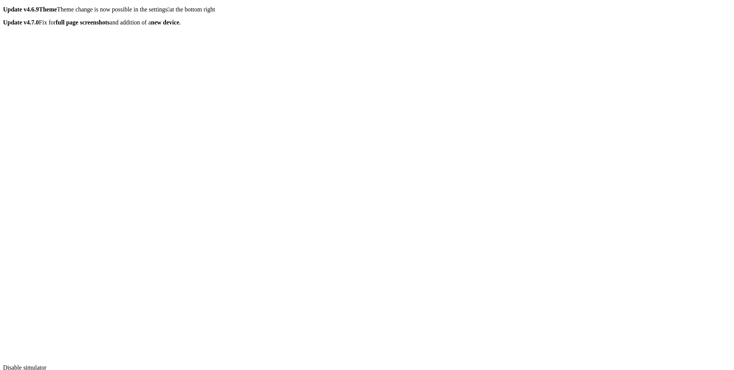
click at [6, 370] on icon "button" at bounding box center [6, 377] width 0 height 0
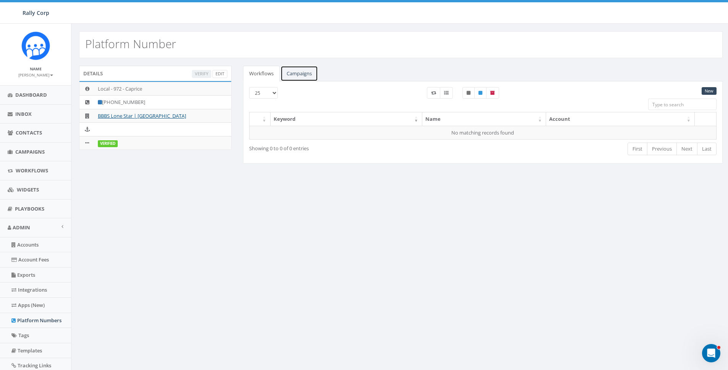
click at [299, 75] on link "Campaigns" at bounding box center [299, 74] width 37 height 16
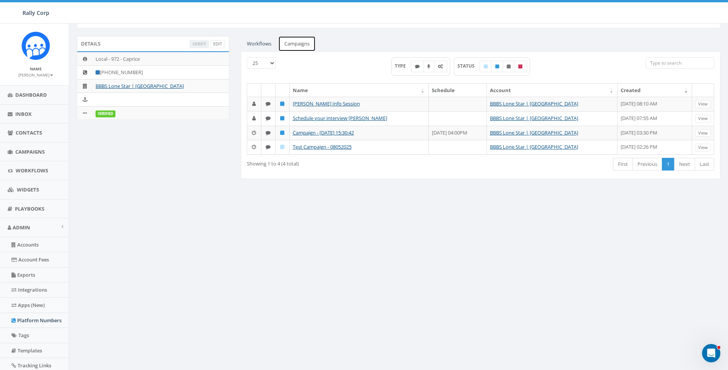
scroll to position [0, 2]
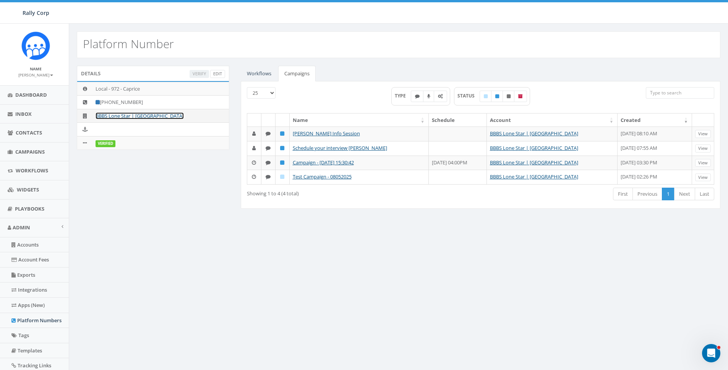
click at [110, 115] on link "BBBS Lone Star | [GEOGRAPHIC_DATA]" at bounding box center [140, 115] width 88 height 7
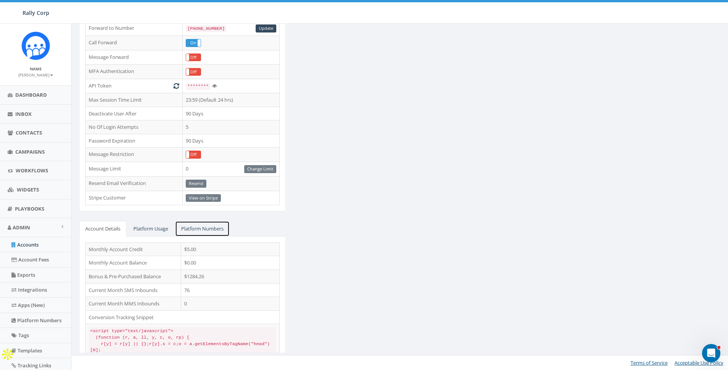
click at [204, 230] on link "Platform Numbers" at bounding box center [202, 229] width 55 height 16
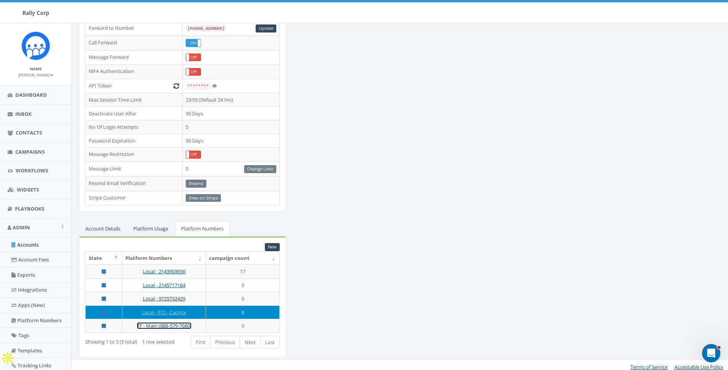
click at [165, 324] on link "TF - Main (888-579-7680)" at bounding box center [164, 325] width 55 height 7
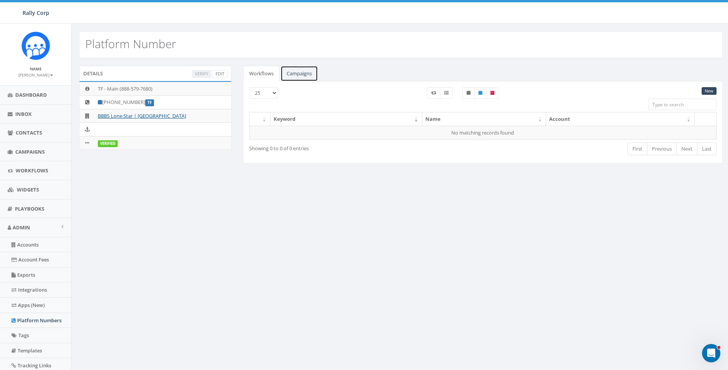
click at [304, 77] on link "Campaigns" at bounding box center [299, 74] width 37 height 16
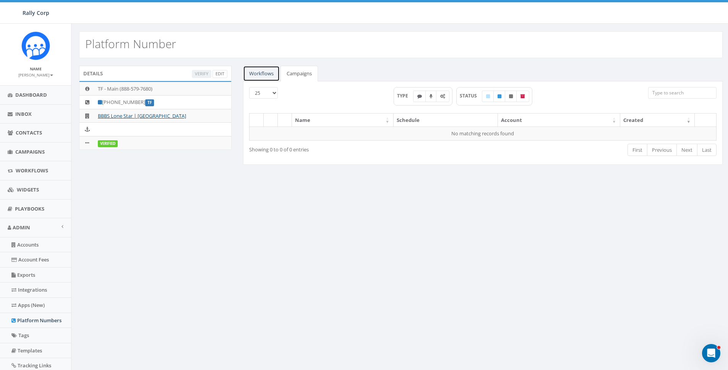
click at [266, 74] on link "Workflows" at bounding box center [261, 74] width 37 height 16
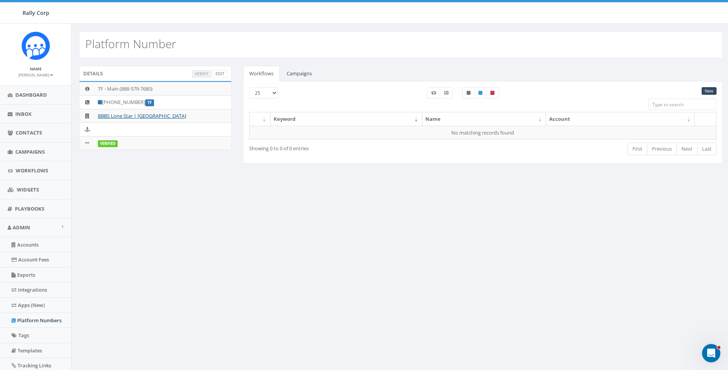
click at [162, 168] on div "Details Verify Edit TF - Main (888-579-7680) +1 888-579-7680 TF BBBS Lone Star …" at bounding box center [400, 119] width 655 height 107
click at [132, 111] on td "BBBS Lone Star | [GEOGRAPHIC_DATA]" at bounding box center [163, 116] width 136 height 14
click at [130, 114] on link "BBBS Lone Star | [GEOGRAPHIC_DATA]" at bounding box center [142, 115] width 88 height 7
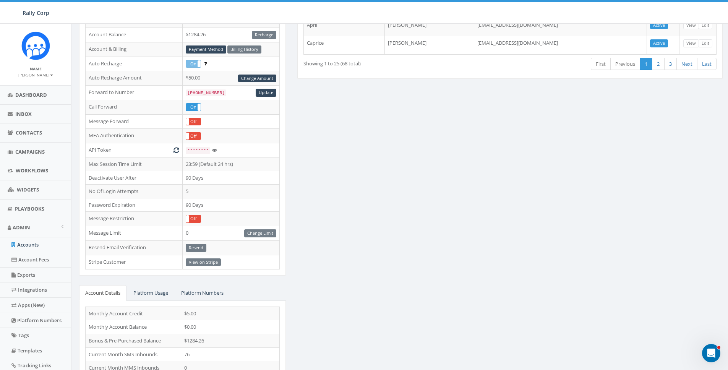
scroll to position [172, 0]
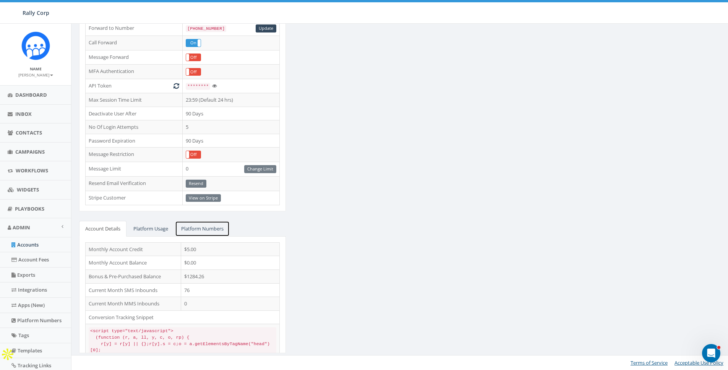
click at [212, 229] on link "Platform Numbers" at bounding box center [202, 229] width 55 height 16
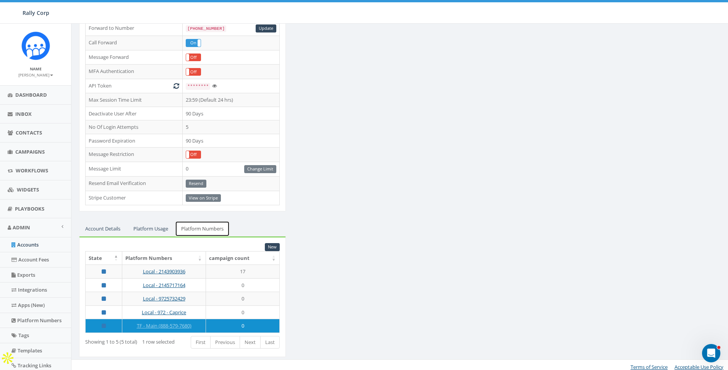
scroll to position [176, 0]
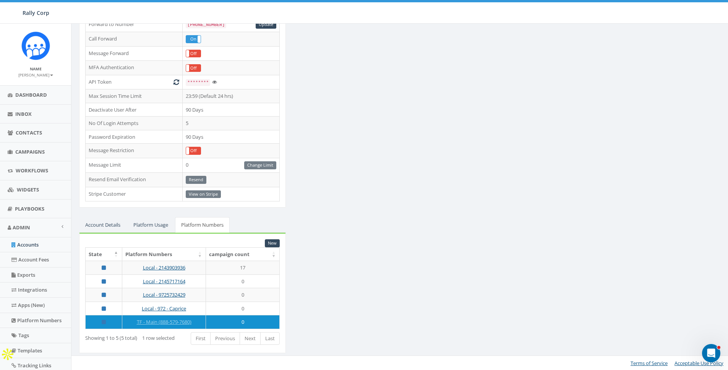
click at [367, 279] on div "ESSENTIAL Edit Account Type Non Profit Account Balance $1284.26 Recharge Accoun…" at bounding box center [400, 126] width 655 height 473
drag, startPoint x: 326, startPoint y: 254, endPoint x: 306, endPoint y: 256, distance: 19.6
click at [324, 254] on div "ESSENTIAL Edit Account Type Non Profit Account Balance $1284.26 Recharge Accoun…" at bounding box center [400, 126] width 655 height 473
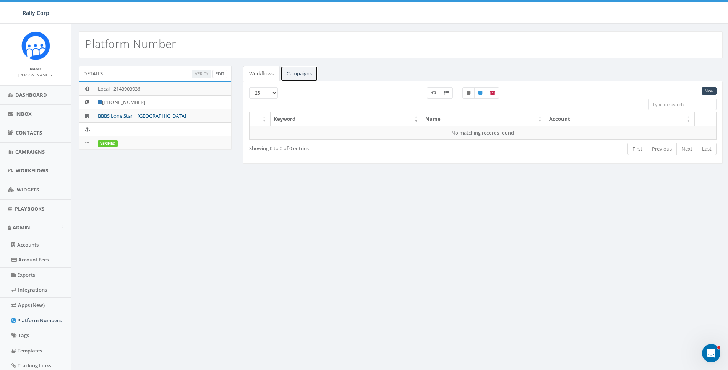
click at [306, 73] on link "Campaigns" at bounding box center [299, 74] width 37 height 16
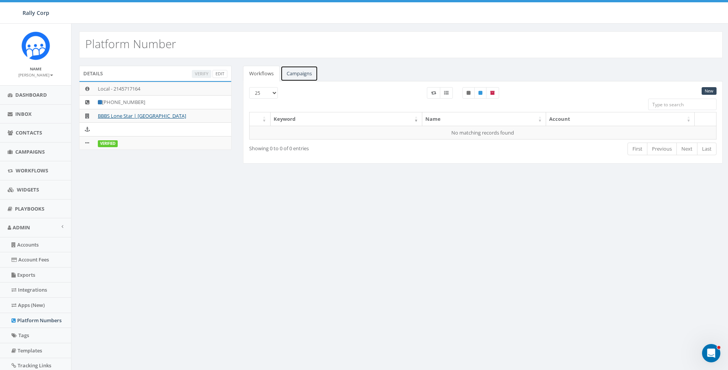
click at [299, 74] on link "Campaigns" at bounding box center [299, 74] width 37 height 16
click at [293, 75] on link "Campaigns" at bounding box center [299, 74] width 37 height 16
click at [300, 71] on link "Campaigns" at bounding box center [299, 74] width 37 height 16
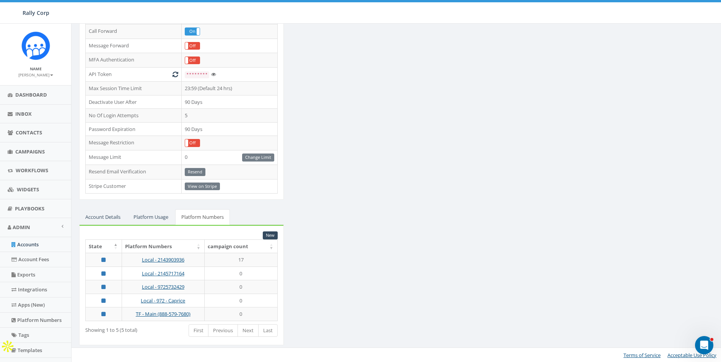
click at [408, 253] on div "ESSENTIAL Edit Account Type Non Profit Account Balance $1284.26 Recharge Accoun…" at bounding box center [397, 118] width 648 height 473
click at [40, 72] on small "[PERSON_NAME]" at bounding box center [35, 74] width 35 height 5
click at [30, 96] on link "Sign Out" at bounding box center [38, 96] width 60 height 10
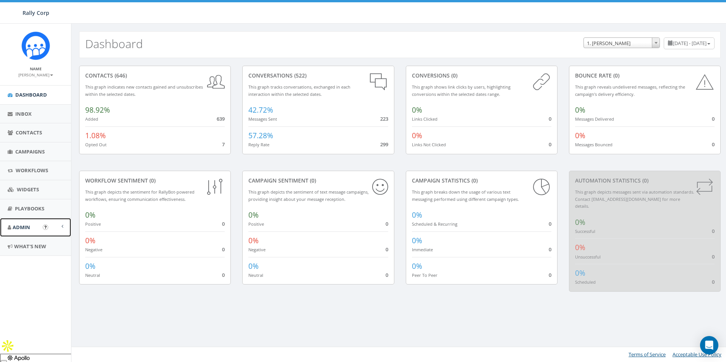
click at [13, 226] on span "Admin" at bounding box center [22, 227] width 18 height 7
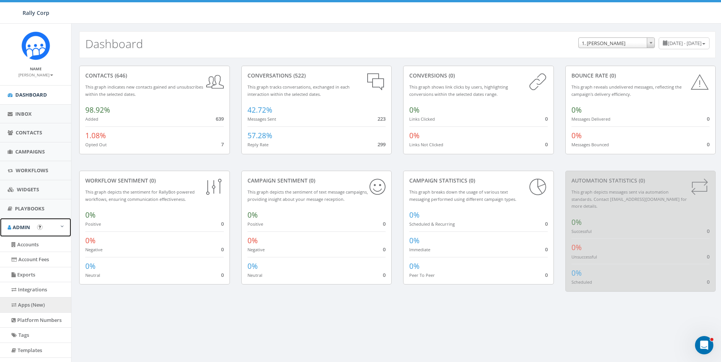
scroll to position [67, 0]
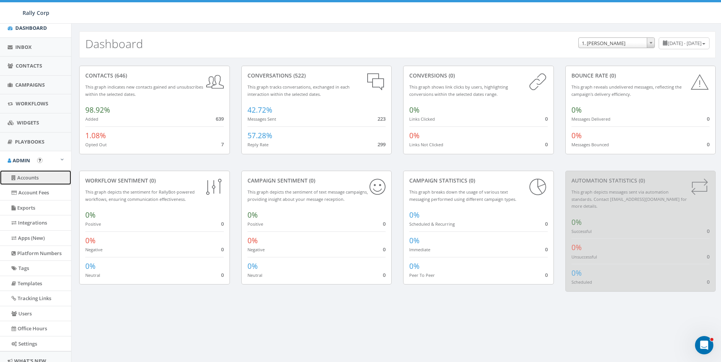
click at [24, 176] on link "Accounts" at bounding box center [35, 178] width 71 height 15
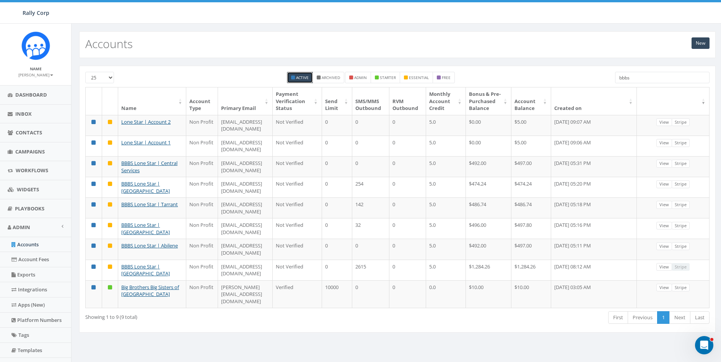
click at [635, 75] on input "bbbs" at bounding box center [662, 77] width 94 height 11
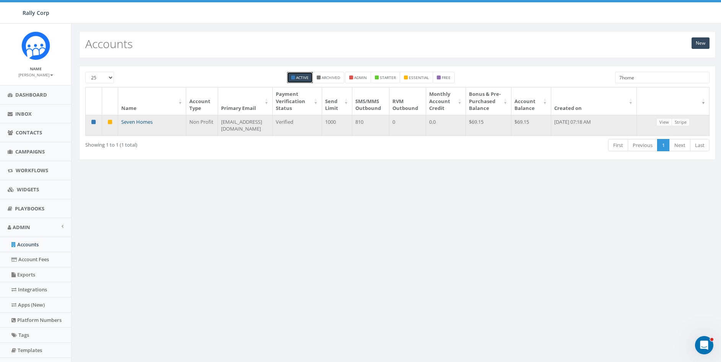
type input "7home"
click at [140, 120] on link "Seven Homes" at bounding box center [136, 122] width 31 height 7
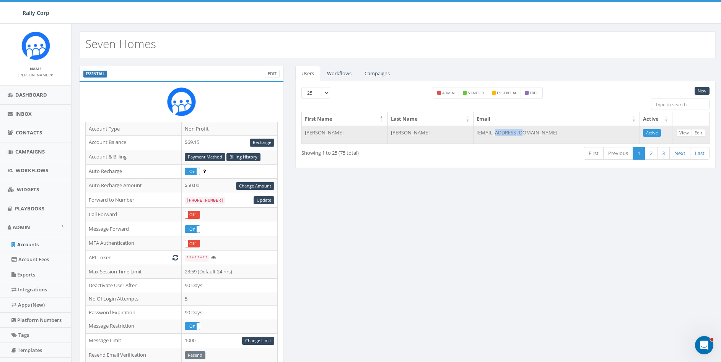
drag, startPoint x: 556, startPoint y: 134, endPoint x: 529, endPoint y: 132, distance: 27.2
click at [529, 132] on td "[EMAIL_ADDRESS][DOMAIN_NAME]" at bounding box center [556, 135] width 166 height 18
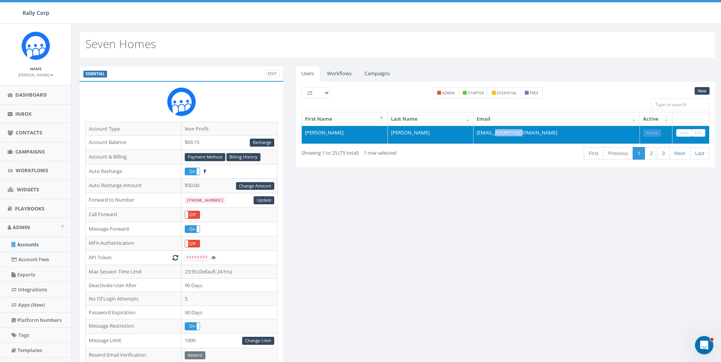
copy td "7homes.org"
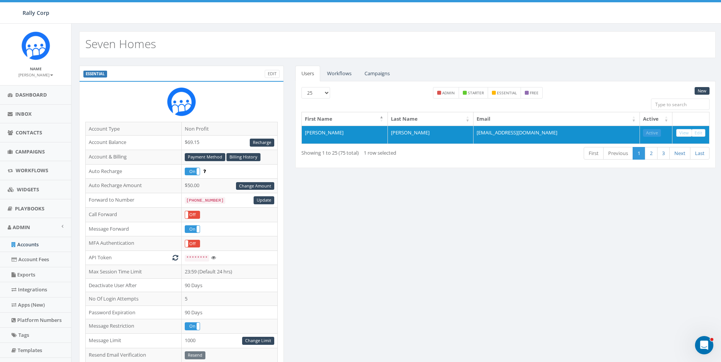
click at [454, 237] on div "ESSENTIAL Edit Account Type Non Profit Account Balance $69.15 Recharge Account …" at bounding box center [397, 300] width 648 height 469
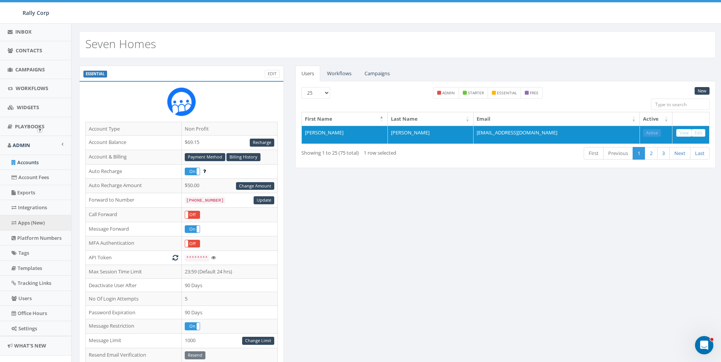
scroll to position [97, 0]
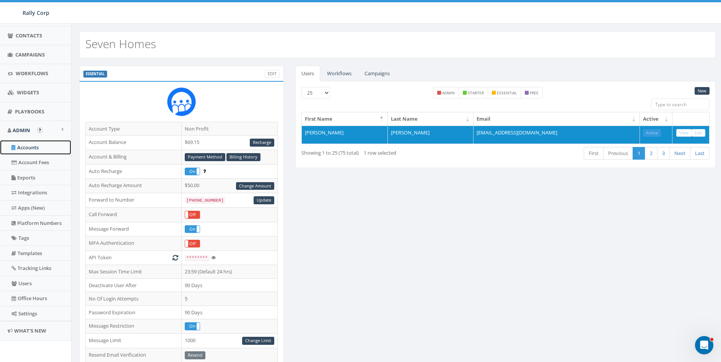
click at [29, 148] on link "Accounts" at bounding box center [35, 147] width 71 height 15
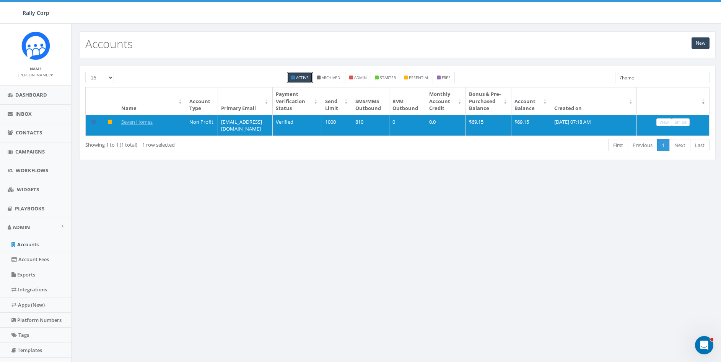
click at [642, 76] on input "7home" at bounding box center [662, 77] width 94 height 11
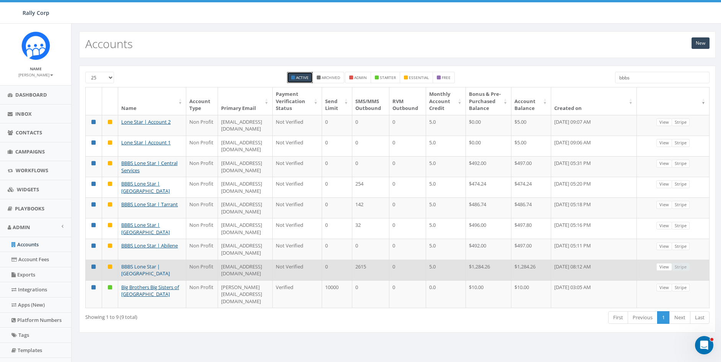
type input "bbbs"
click at [150, 263] on link "BBBS Lone Star | [GEOGRAPHIC_DATA]" at bounding box center [145, 270] width 49 height 14
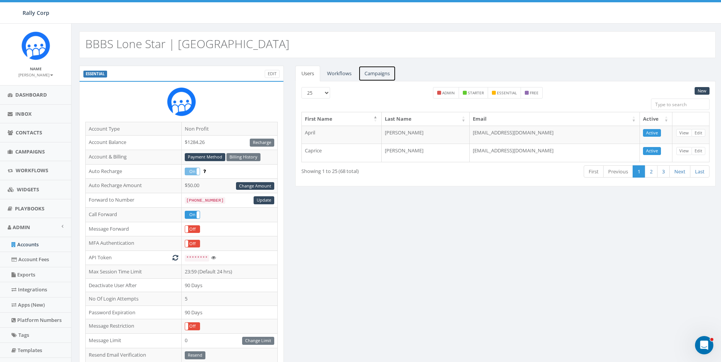
click at [392, 74] on link "Campaigns" at bounding box center [376, 74] width 37 height 16
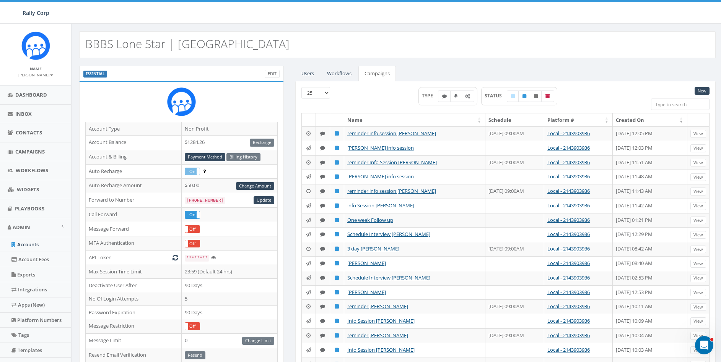
click at [677, 105] on input "search" at bounding box center [680, 104] width 58 height 11
paste input "Dallas Trinity FC and Rangers Tickets"
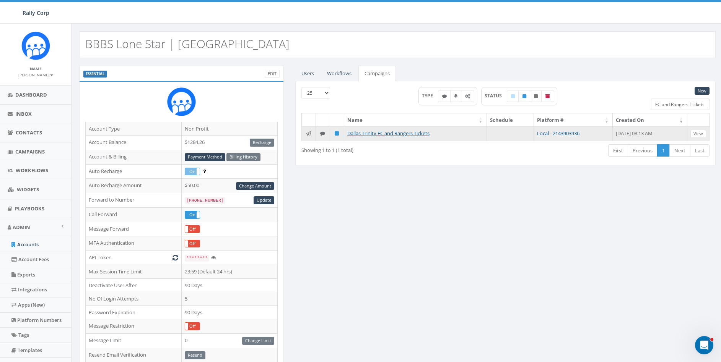
type input "Dallas Trinity FC and Rangers Tickets"
click at [558, 132] on link "Local - 2143903936" at bounding box center [558, 133] width 42 height 7
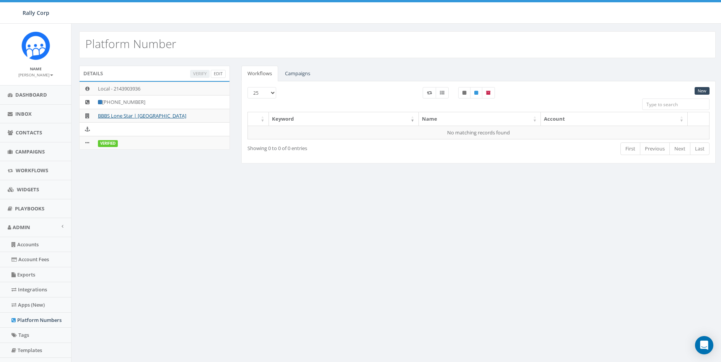
select select "100"
click at [307, 81] on div "New 25 50 100 Keyword Name Account No matching records found Showing 0 to 0 of …" at bounding box center [478, 122] width 474 height 83
click at [306, 75] on link "Campaigns" at bounding box center [297, 74] width 37 height 16
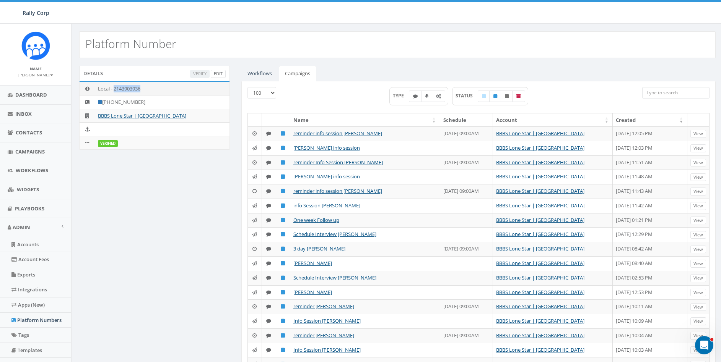
drag, startPoint x: 139, startPoint y: 89, endPoint x: 114, endPoint y: 87, distance: 25.3
click at [114, 87] on td "Local - 2143903936" at bounding box center [162, 89] width 135 height 14
copy td "2143903936"
